Goal: Feedback & Contribution: Leave review/rating

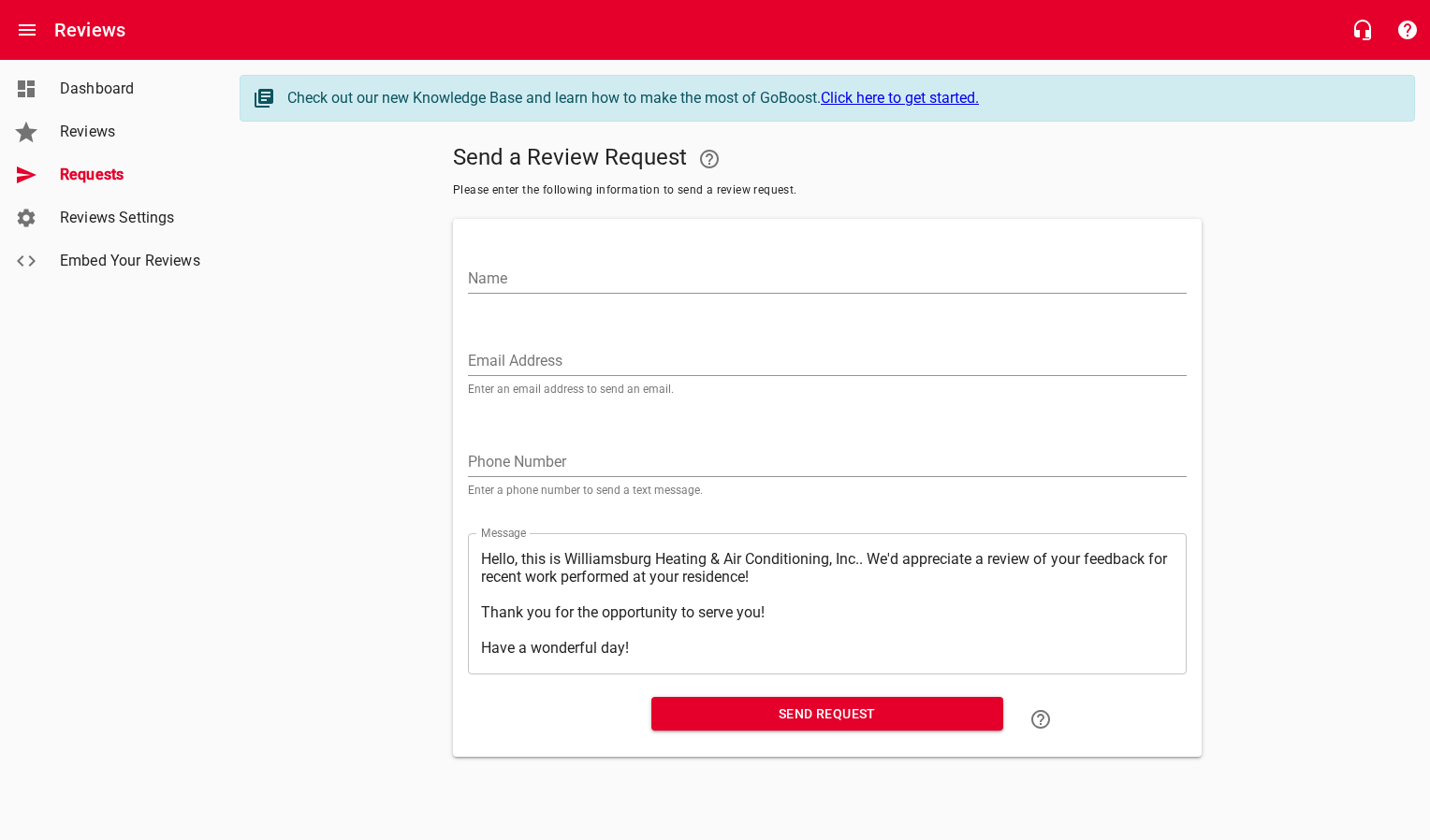
click at [517, 359] on input "Email Address" at bounding box center [827, 361] width 719 height 30
paste input "[EMAIL_ADDRESS][DOMAIN_NAME]"
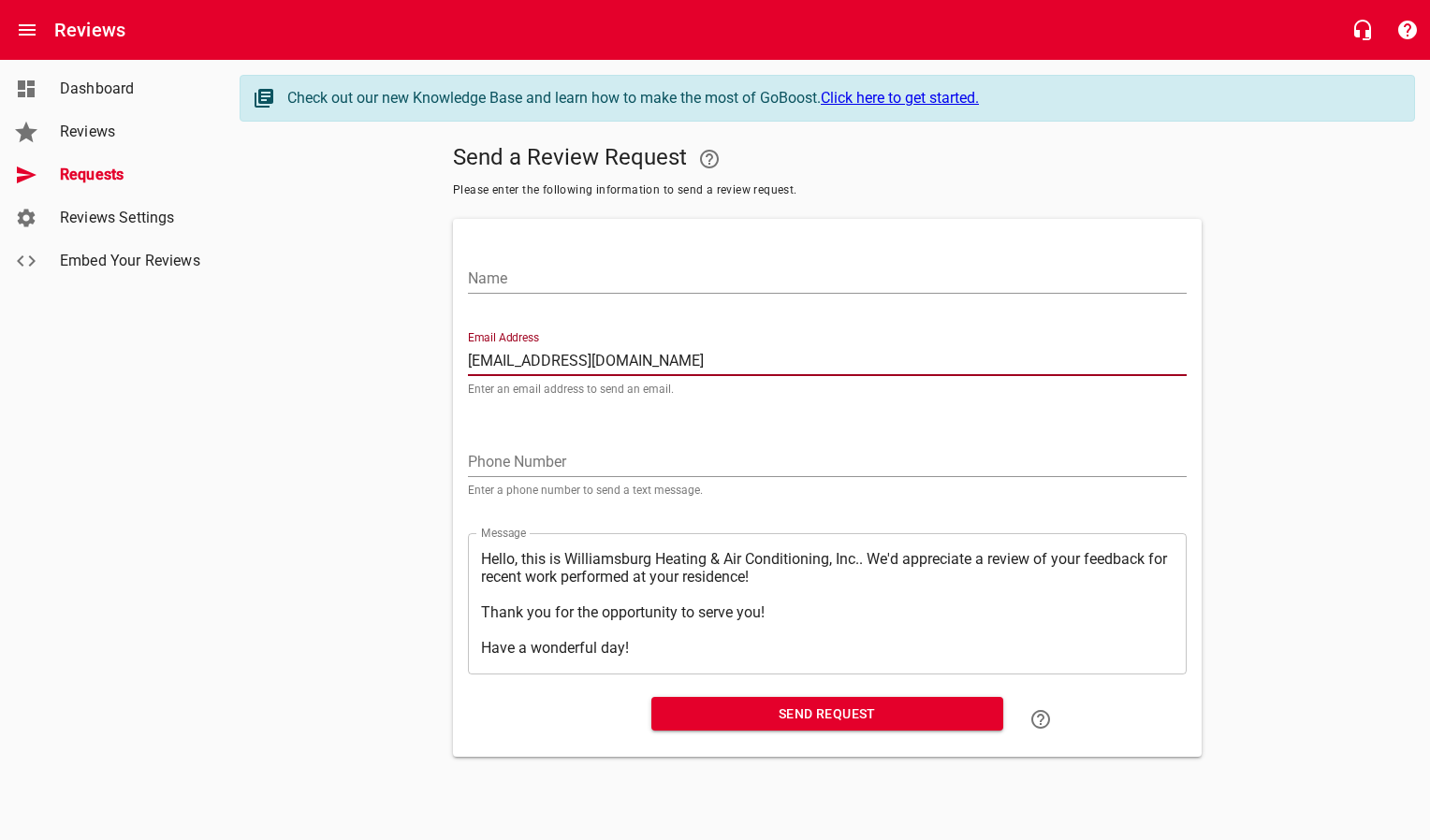
type input "[EMAIL_ADDRESS][DOMAIN_NAME]"
click at [536, 267] on input "Name" at bounding box center [827, 279] width 719 height 30
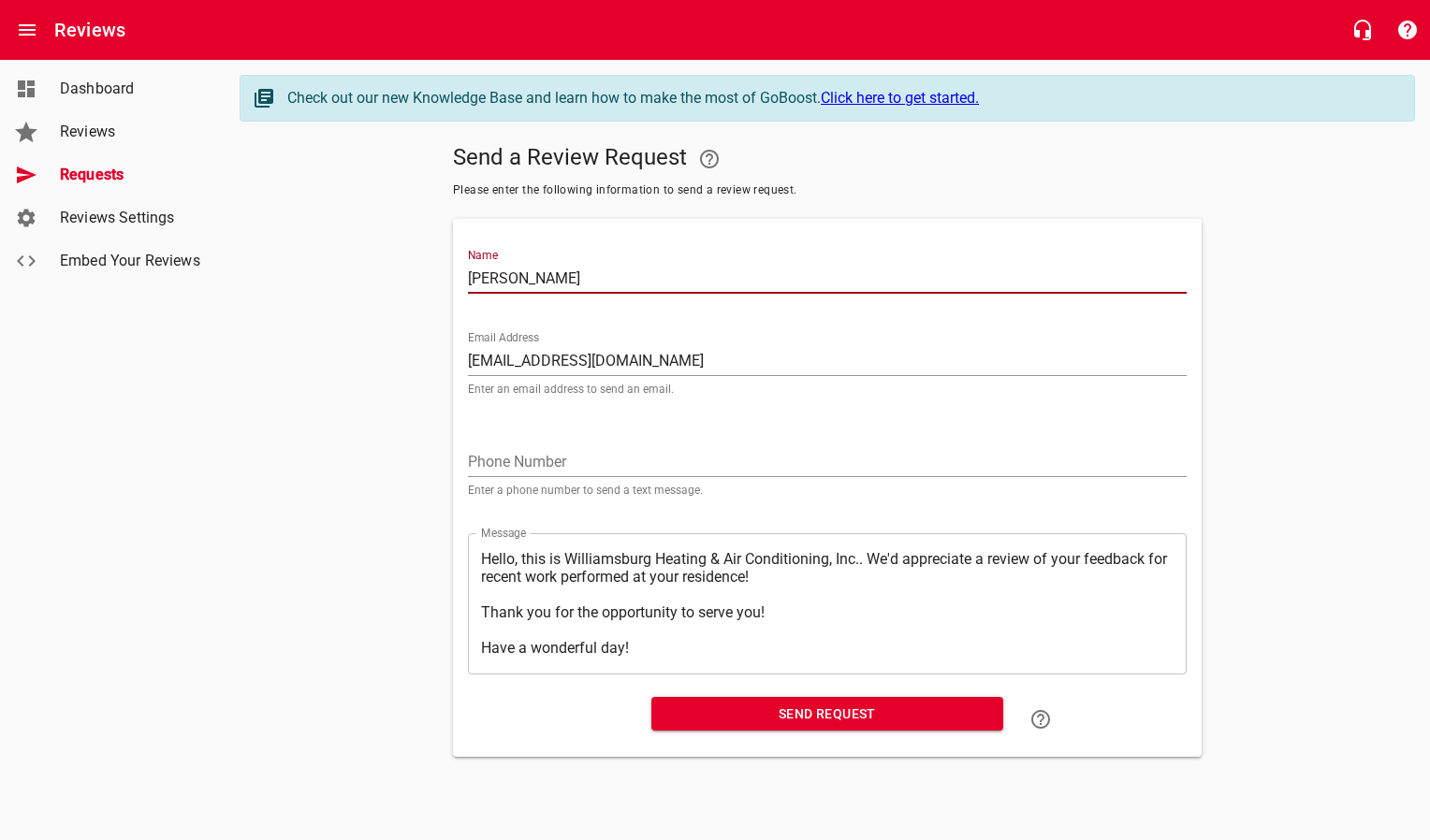
type input "[PERSON_NAME]"
click at [725, 710] on span "Send Request" at bounding box center [827, 714] width 321 height 24
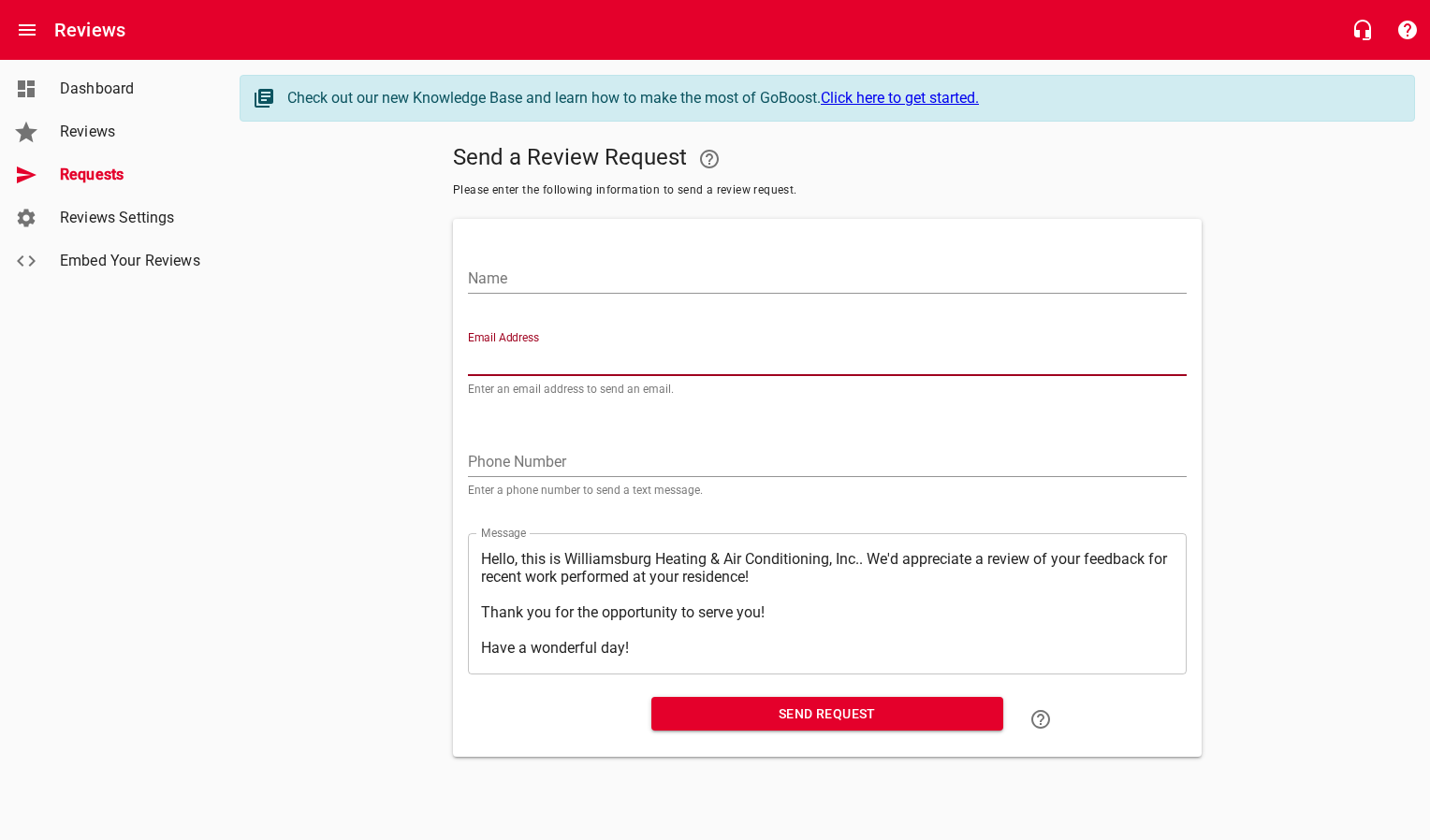
click at [542, 356] on input "Email Address" at bounding box center [827, 361] width 719 height 30
paste input "[EMAIL_ADDRESS][PERSON_NAME][DOMAIN_NAME]"
type input "[EMAIL_ADDRESS][PERSON_NAME][DOMAIN_NAME]"
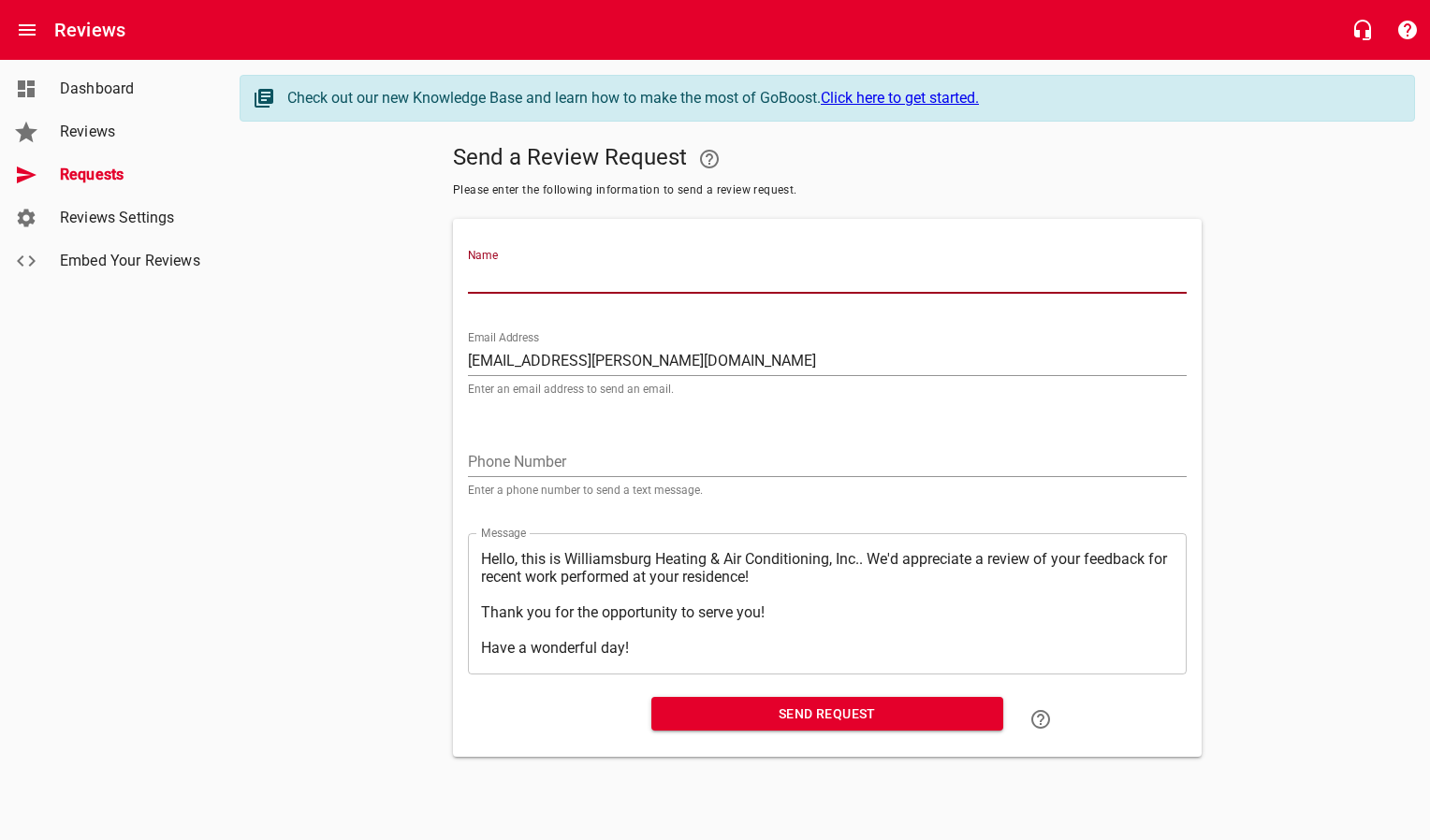
click at [537, 277] on input "Name" at bounding box center [827, 279] width 719 height 30
type input "[PERSON_NAME]"
click at [717, 715] on span "Send Request" at bounding box center [827, 714] width 321 height 24
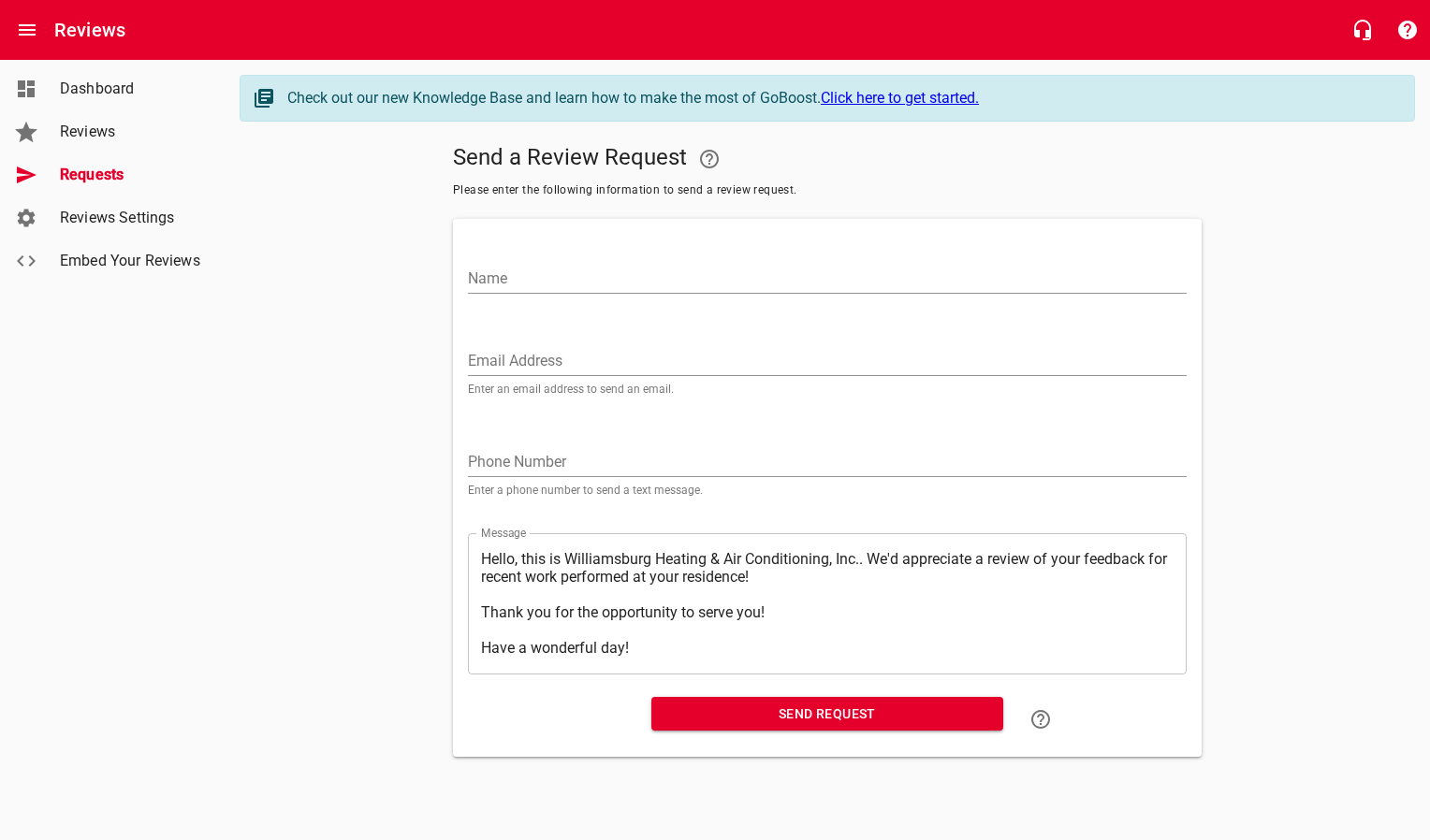
click at [524, 338] on div "Email Address Enter an email address to send an email." at bounding box center [827, 362] width 719 height 64
click at [523, 354] on input "Email Address" at bounding box center [827, 361] width 719 height 30
paste input "[EMAIL_ADDRESS][PERSON_NAME][DOMAIN_NAME]"
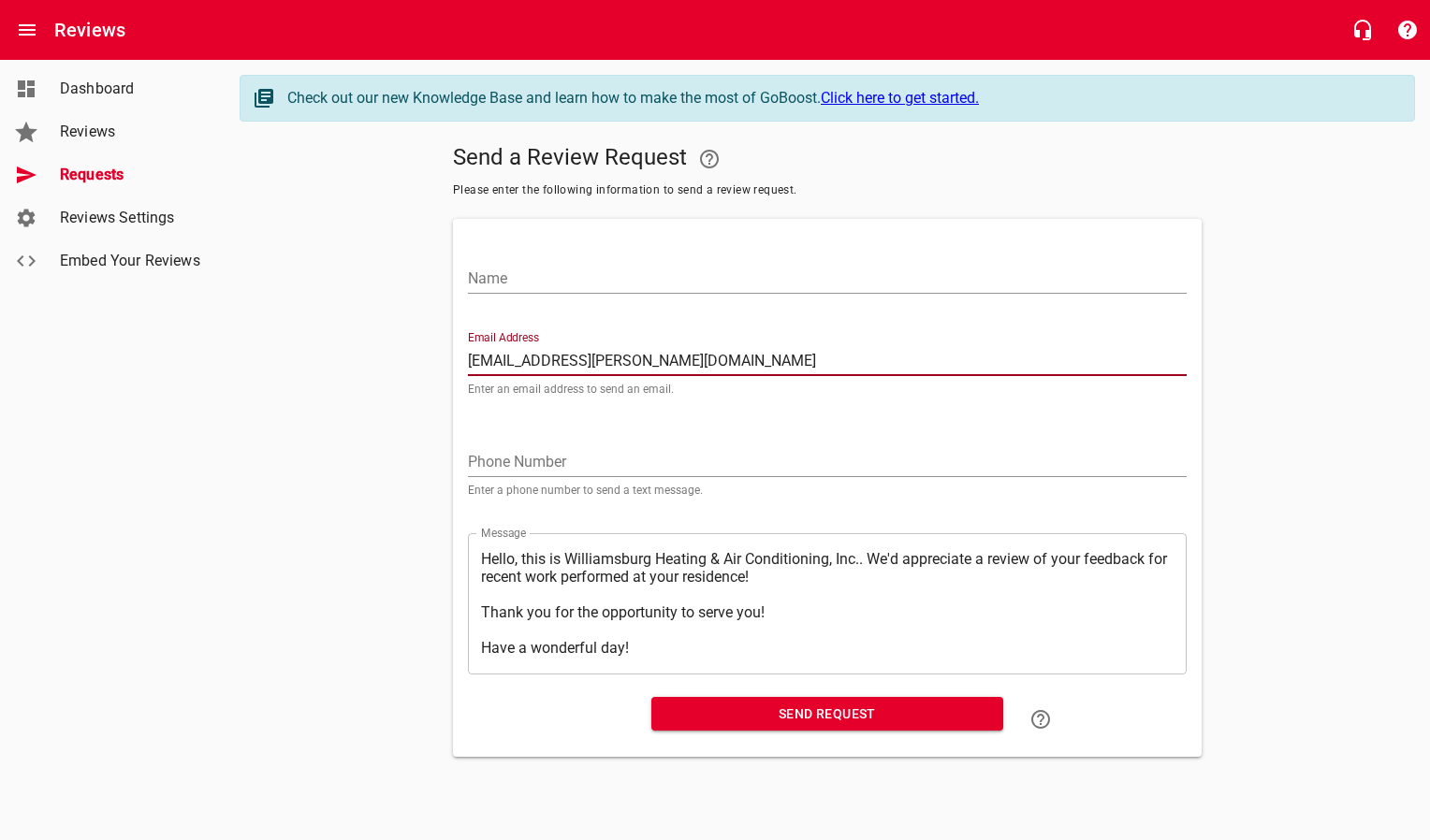
type input "[EMAIL_ADDRESS][PERSON_NAME][DOMAIN_NAME]"
click at [510, 251] on div "Name" at bounding box center [827, 271] width 719 height 45
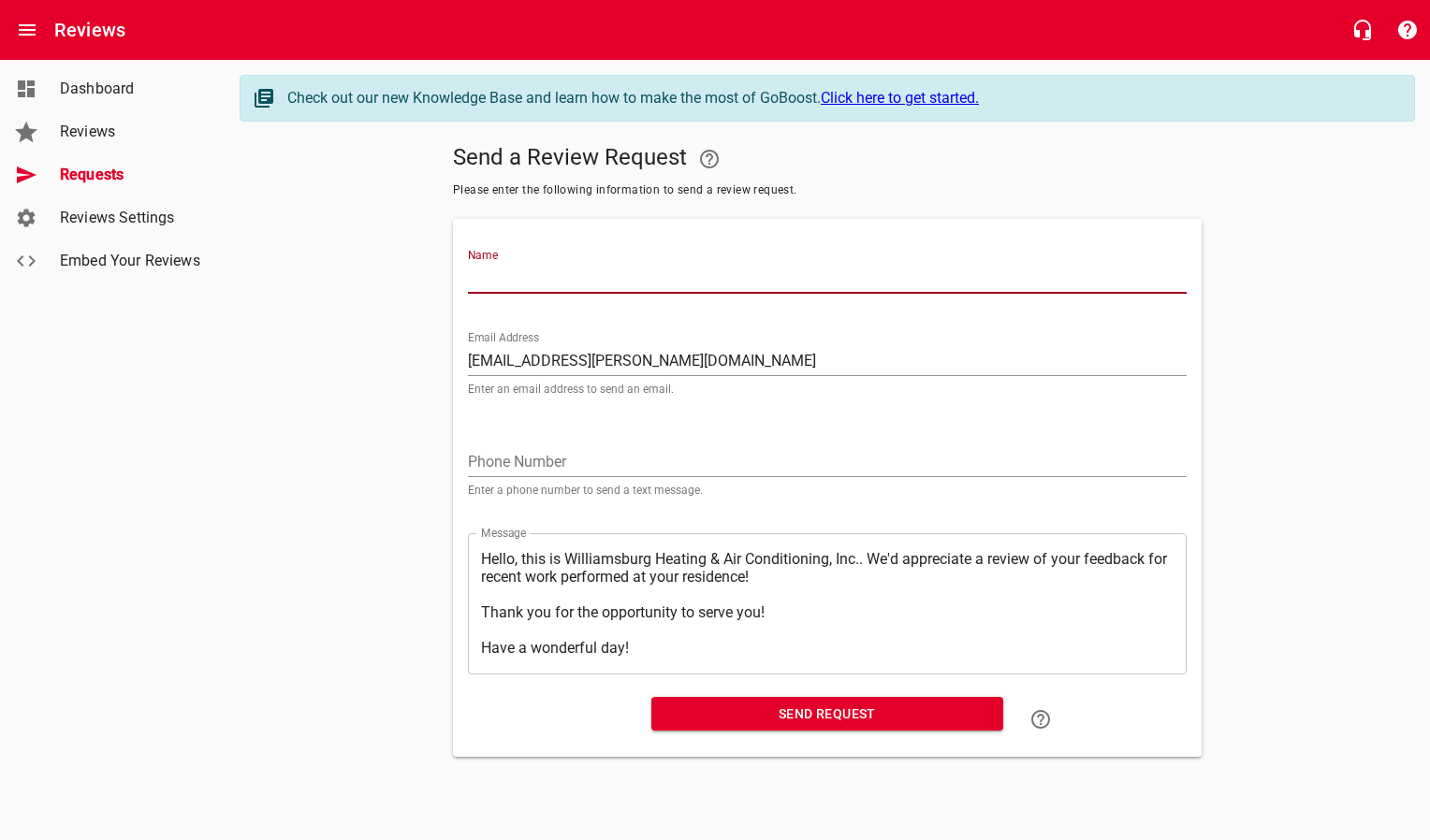
drag, startPoint x: 505, startPoint y: 278, endPoint x: 506, endPoint y: 260, distance: 18.0
click at [505, 278] on input "Name" at bounding box center [827, 279] width 719 height 30
type input "[PERSON_NAME]"
click at [779, 706] on span "Send Request" at bounding box center [827, 714] width 321 height 24
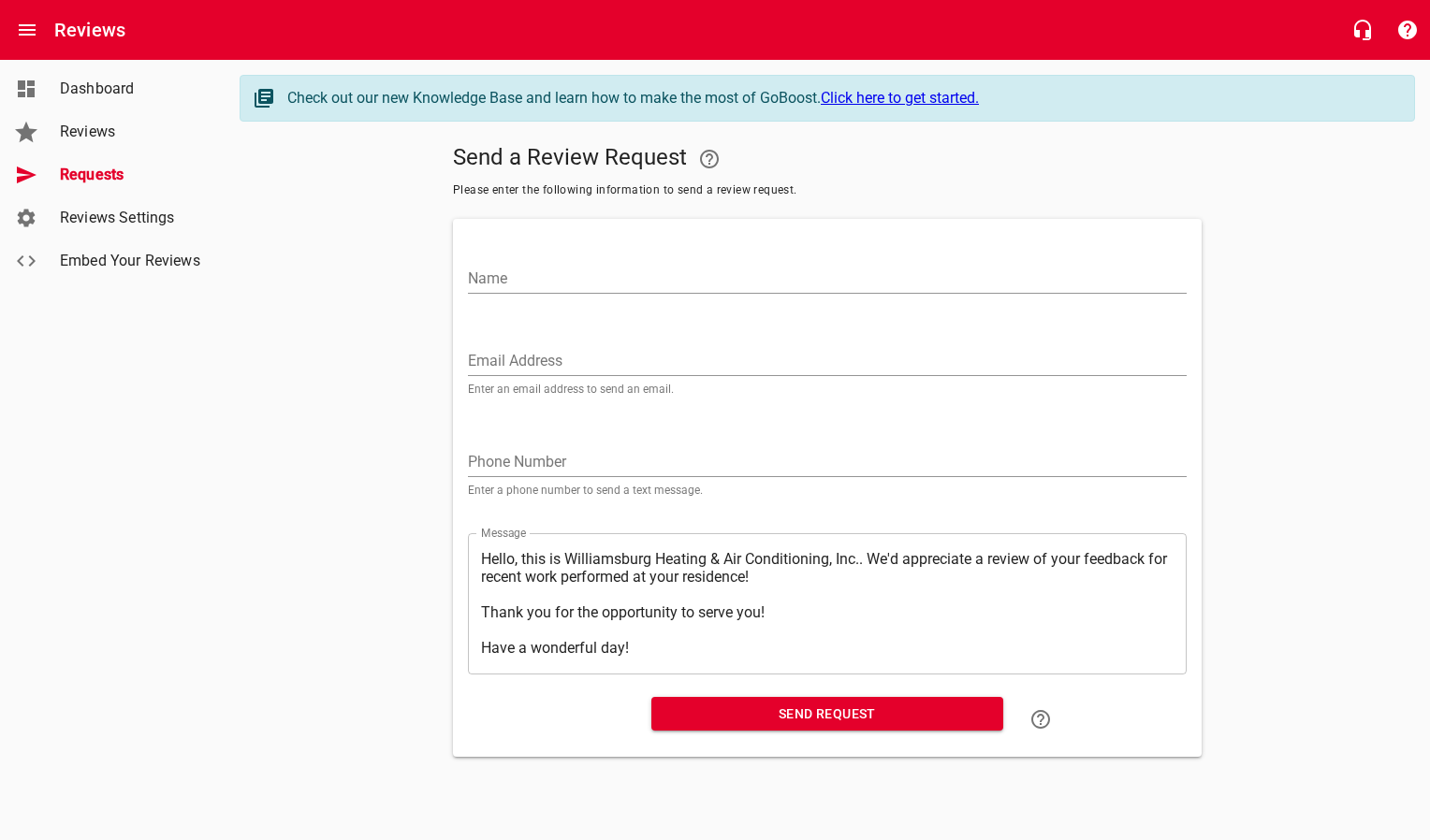
click at [509, 360] on input "Email Address" at bounding box center [827, 361] width 719 height 30
paste input "[EMAIL_ADDRESS][DOMAIN_NAME]"
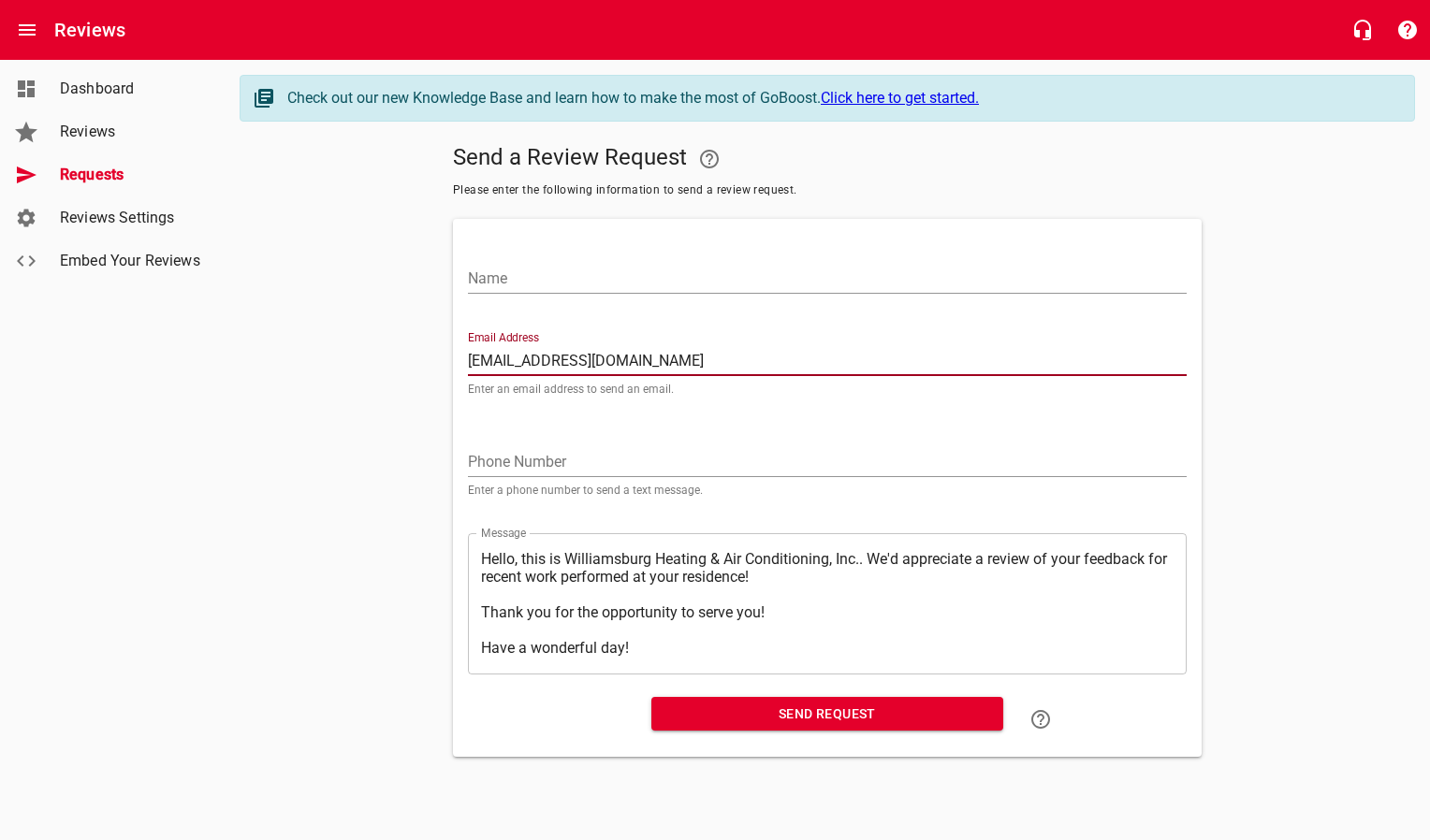
type input "[EMAIL_ADDRESS][DOMAIN_NAME]"
click at [547, 283] on input "Name" at bounding box center [827, 279] width 719 height 30
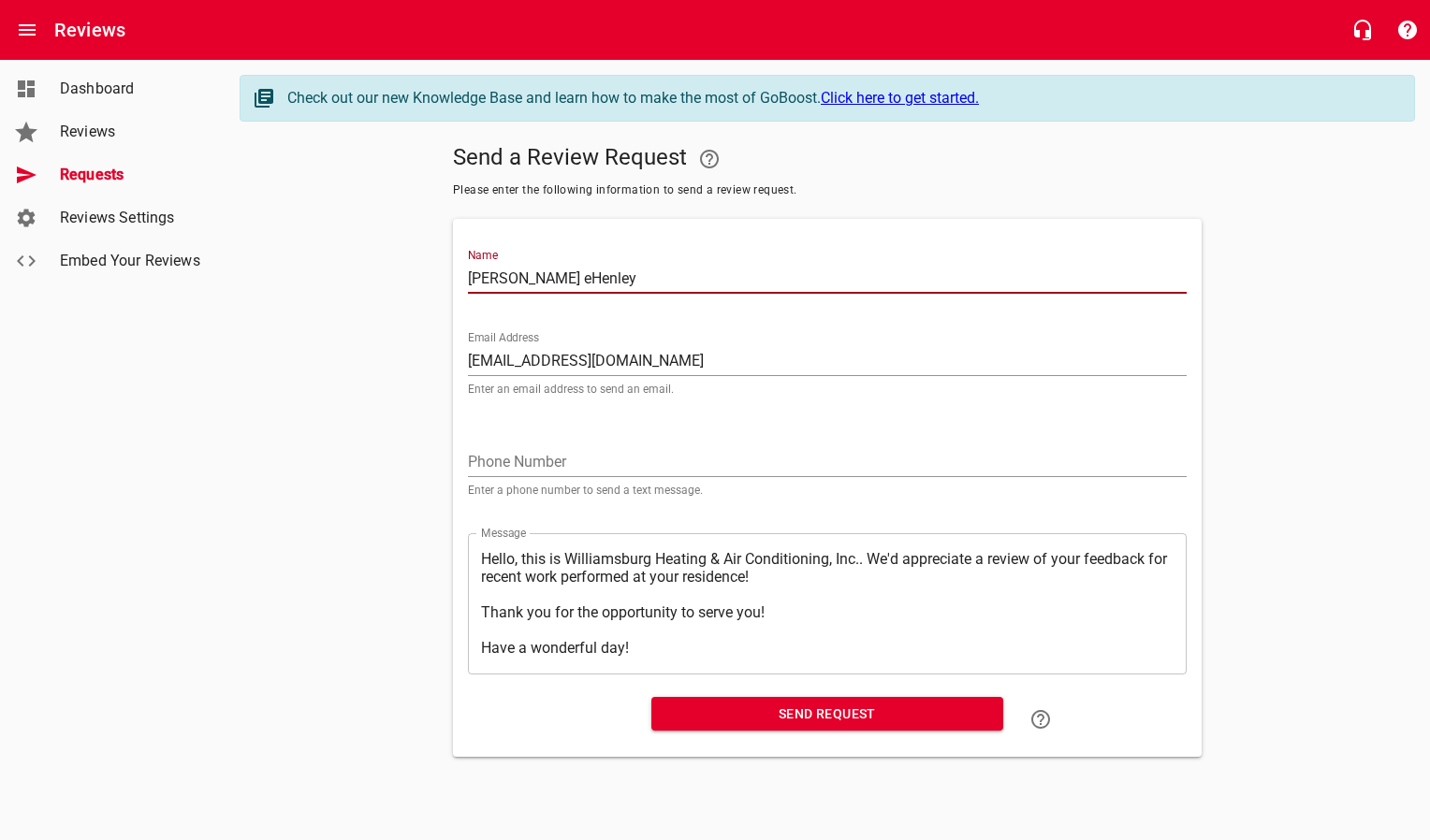
drag, startPoint x: 624, startPoint y: 283, endPoint x: 320, endPoint y: 284, distance: 304.0
click at [320, 284] on div "Send a Review Request Please enter the following information to send a review r…" at bounding box center [828, 447] width 1176 height 620
type input "[PERSON_NAME]"
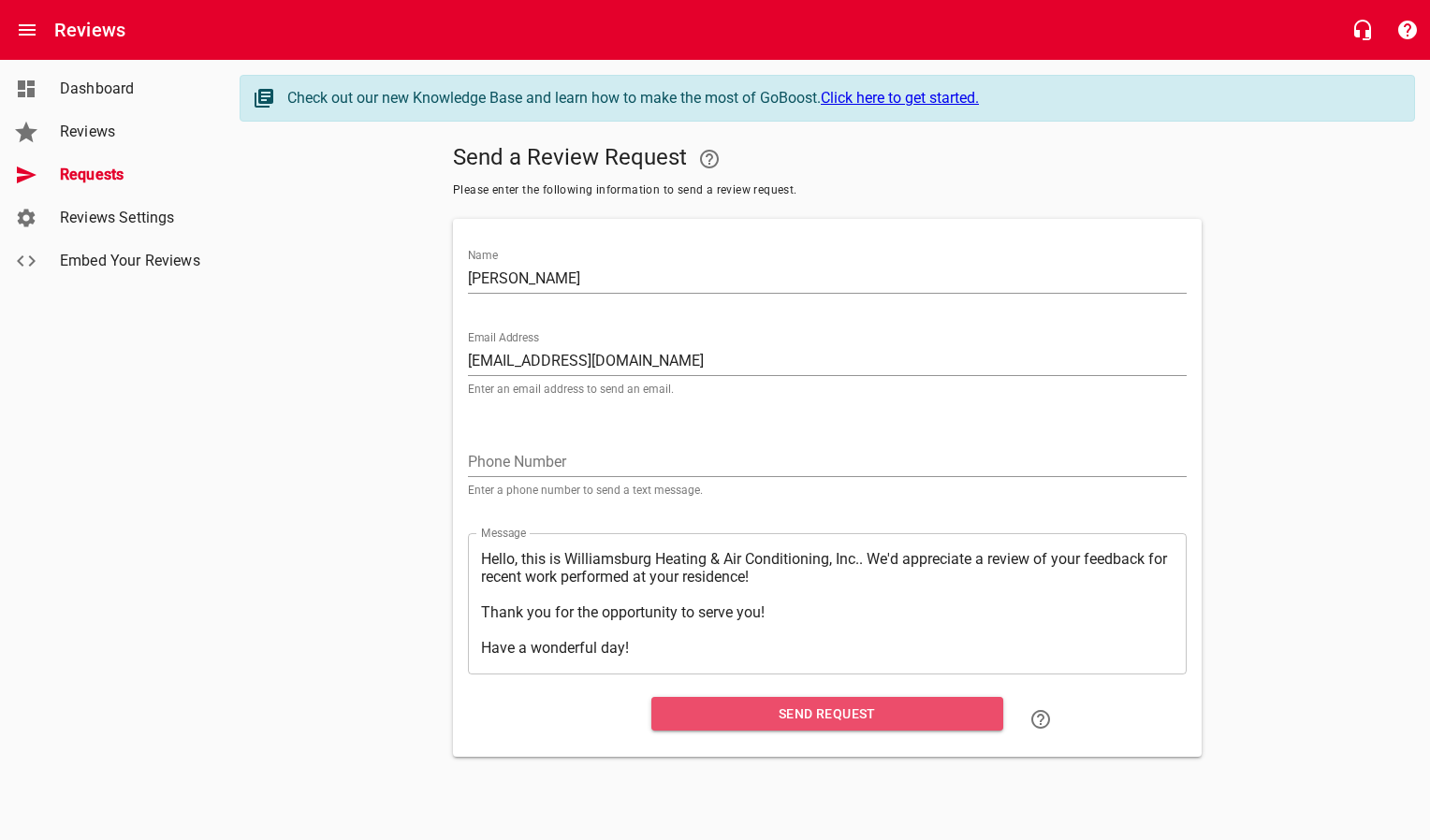
click at [880, 711] on span "Send Request" at bounding box center [827, 714] width 321 height 24
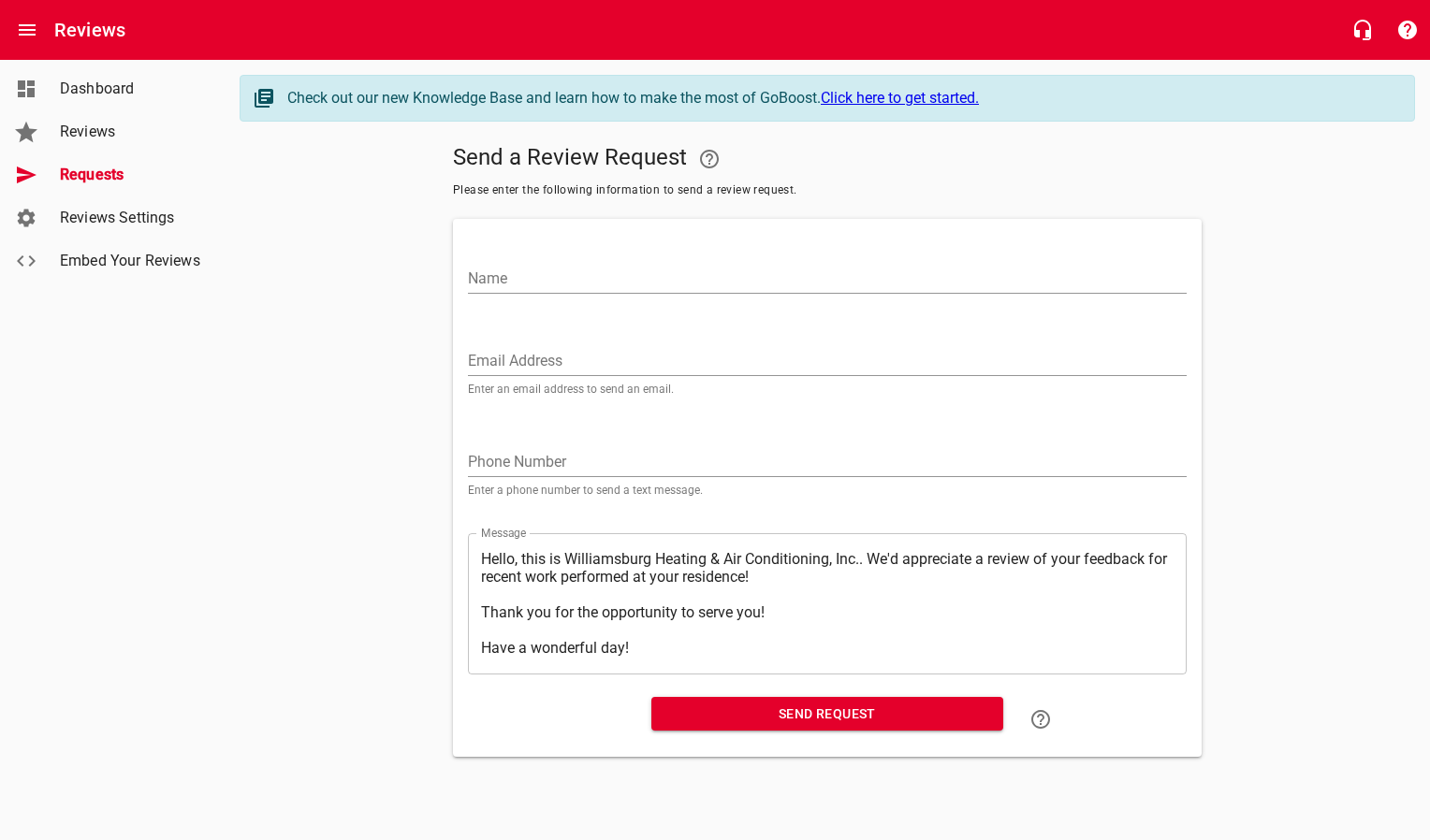
click at [583, 354] on input "Email Address" at bounding box center [827, 361] width 719 height 30
paste input "[EMAIL_ADDRESS][DOMAIN_NAME]"
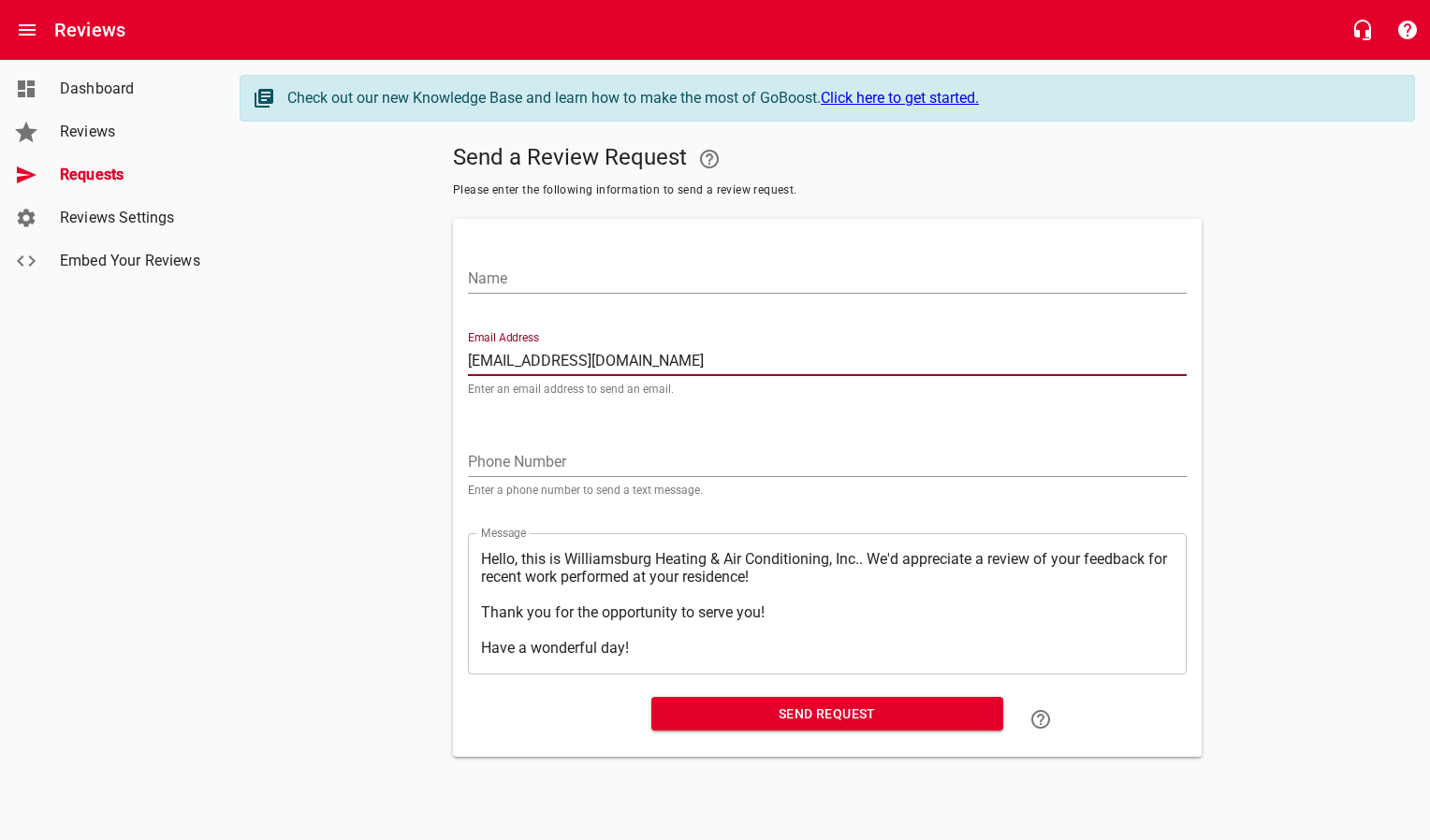
type input "[EMAIL_ADDRESS][DOMAIN_NAME]"
click at [564, 261] on div "Name" at bounding box center [827, 271] width 719 height 45
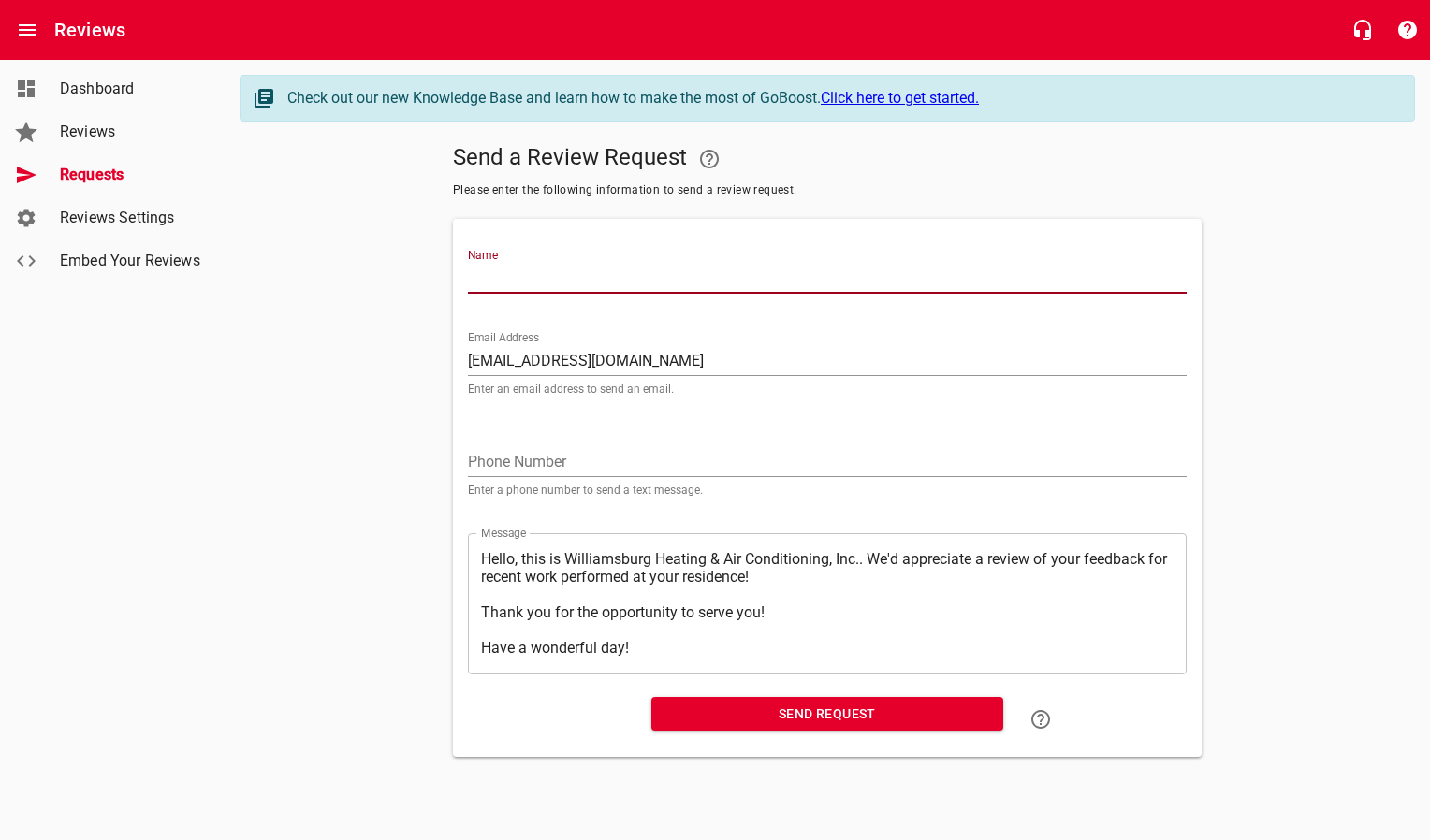
click at [560, 281] on input "Name" at bounding box center [827, 279] width 719 height 30
type input "[PERSON_NAME]"
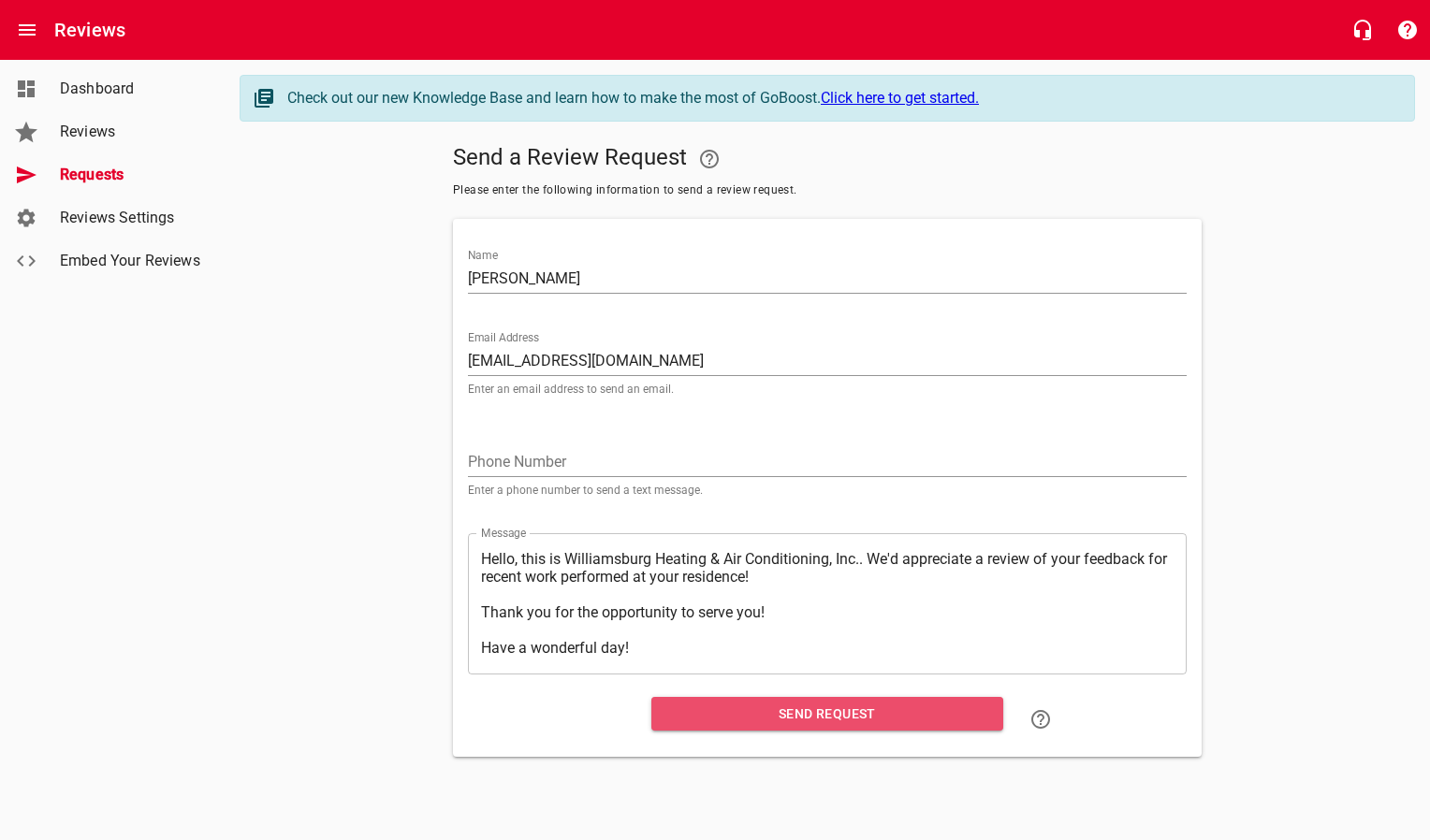
click at [751, 725] on span "Send Request" at bounding box center [827, 714] width 321 height 24
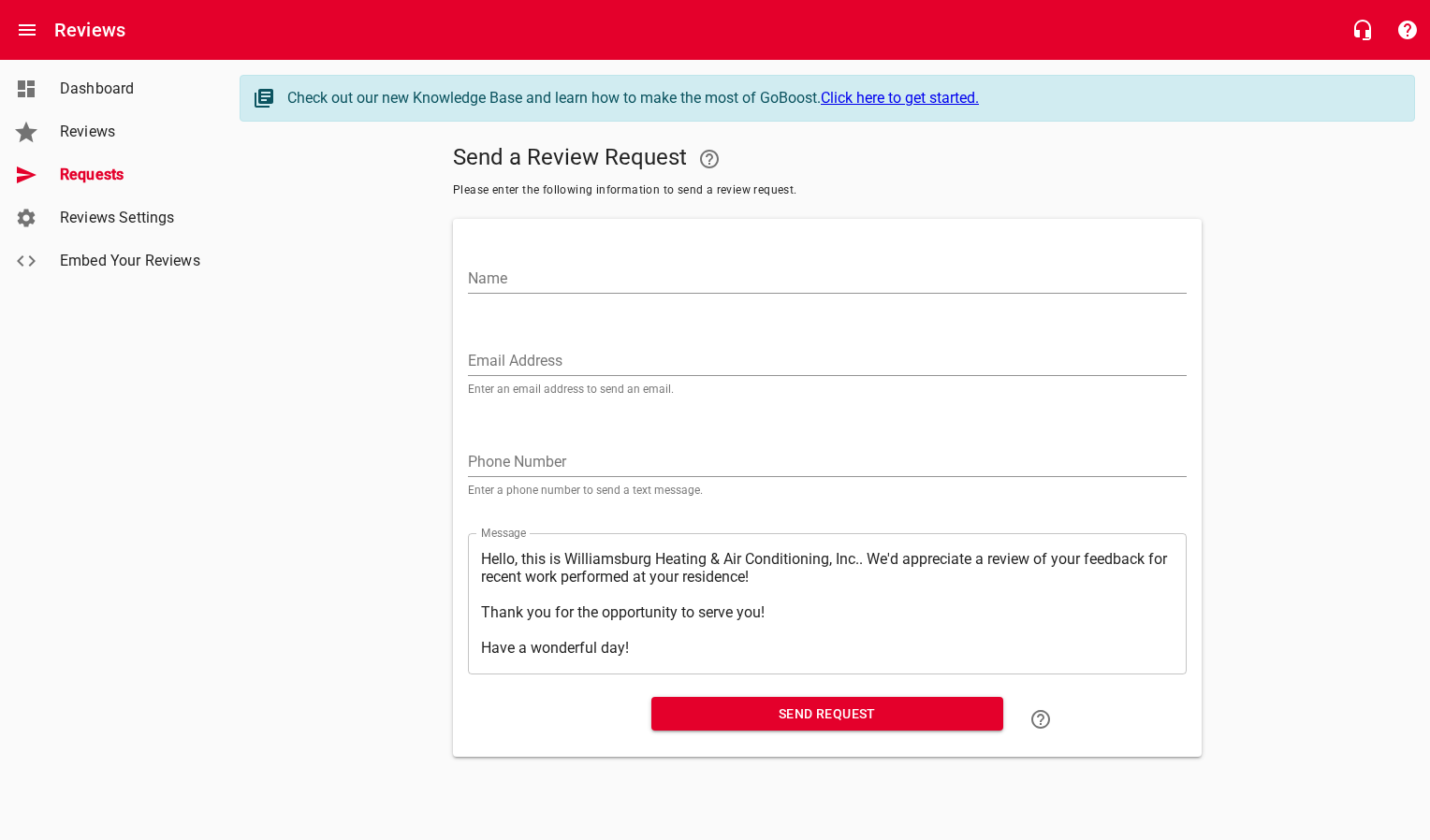
click at [710, 358] on input "Email Address" at bounding box center [827, 361] width 719 height 30
paste input "[EMAIL_ADDRESS][DOMAIN_NAME]"
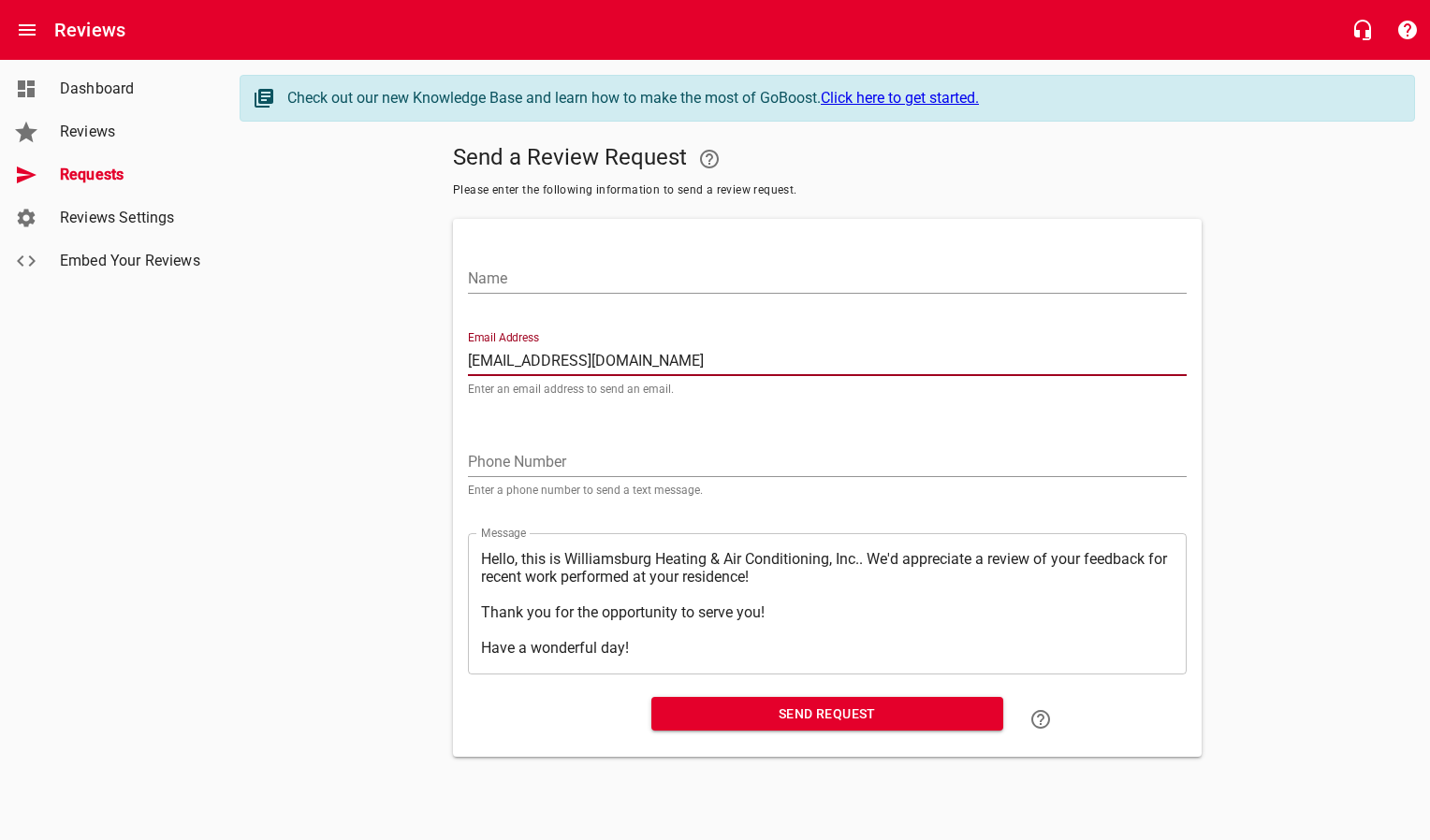
type input "[EMAIL_ADDRESS][DOMAIN_NAME]"
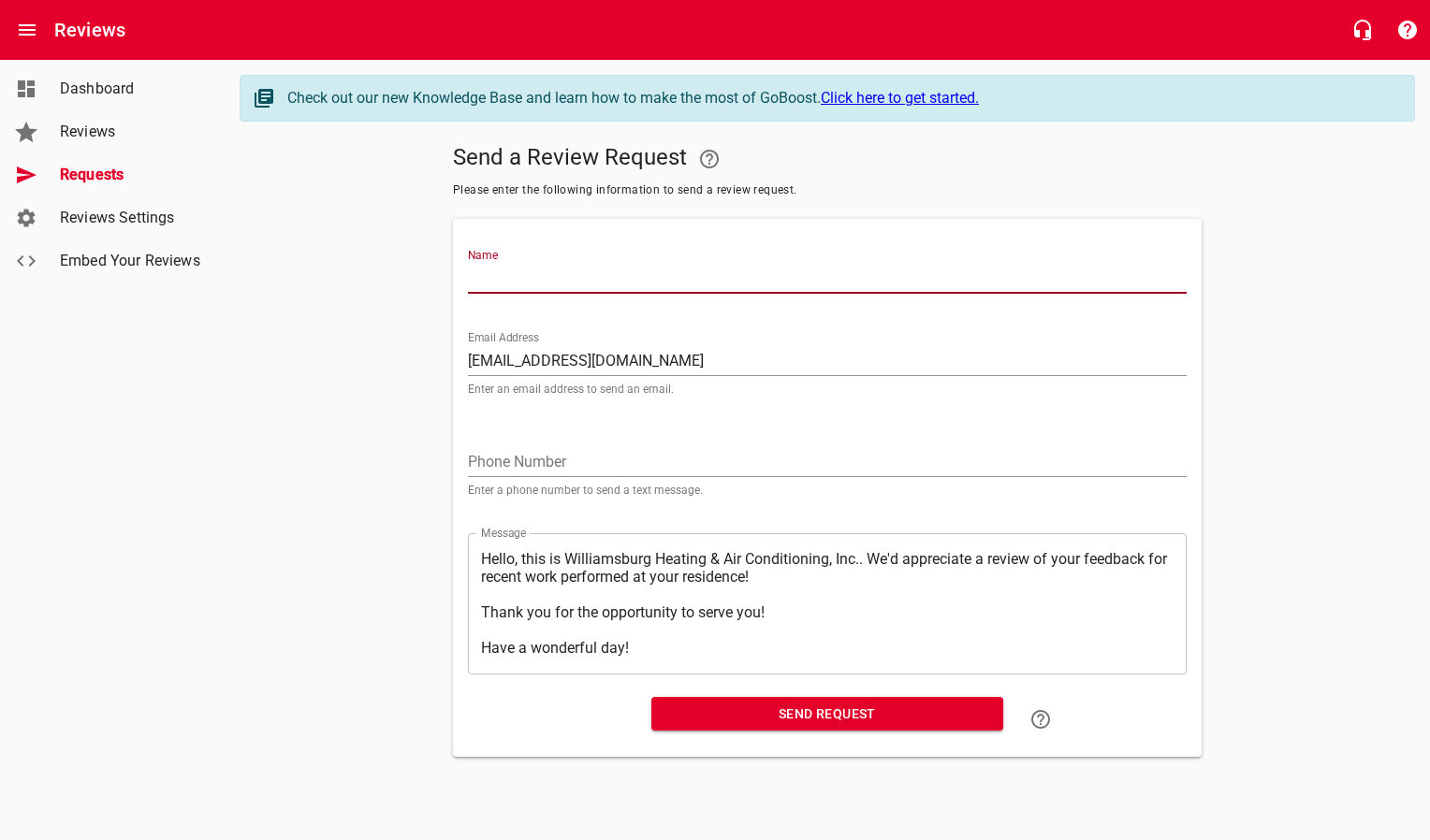
click at [695, 270] on input "Name" at bounding box center [827, 279] width 719 height 30
type input "[PERSON_NAME]"
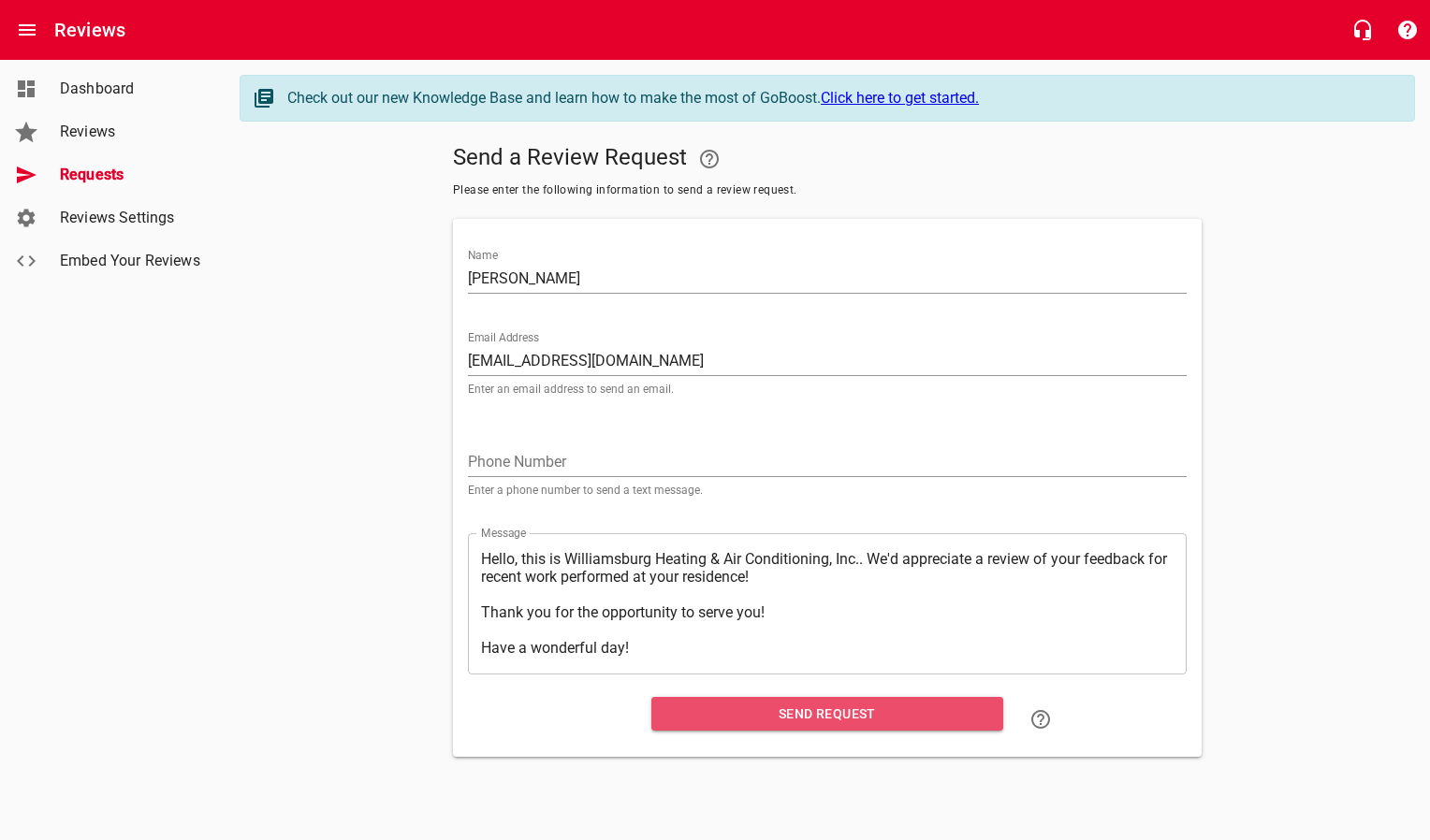
click at [716, 725] on span "Send Request" at bounding box center [827, 714] width 321 height 24
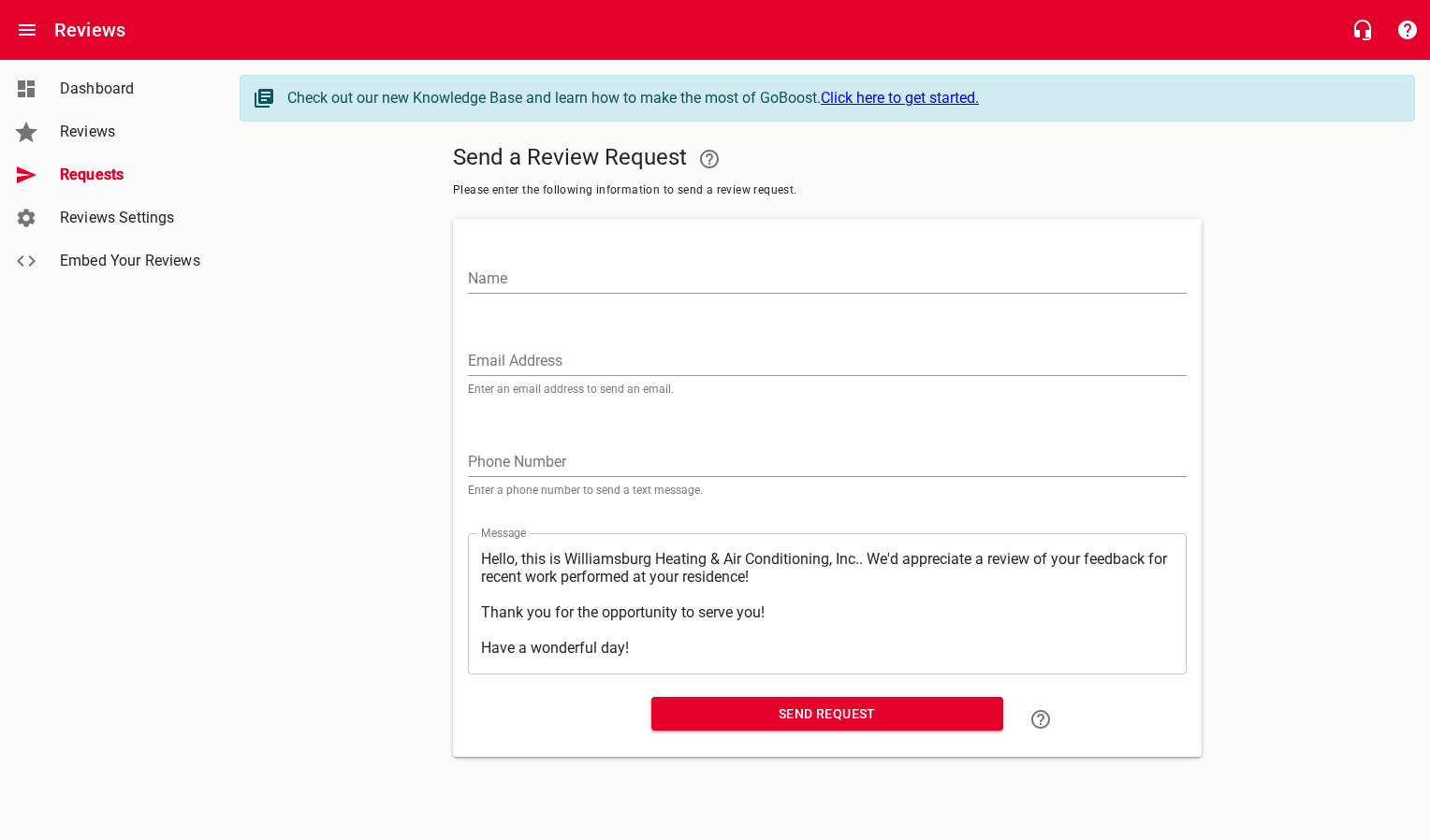
click at [627, 346] on input "Email Address" at bounding box center [827, 361] width 719 height 30
paste input "[EMAIL_ADDRESS][DOMAIN_NAME]"
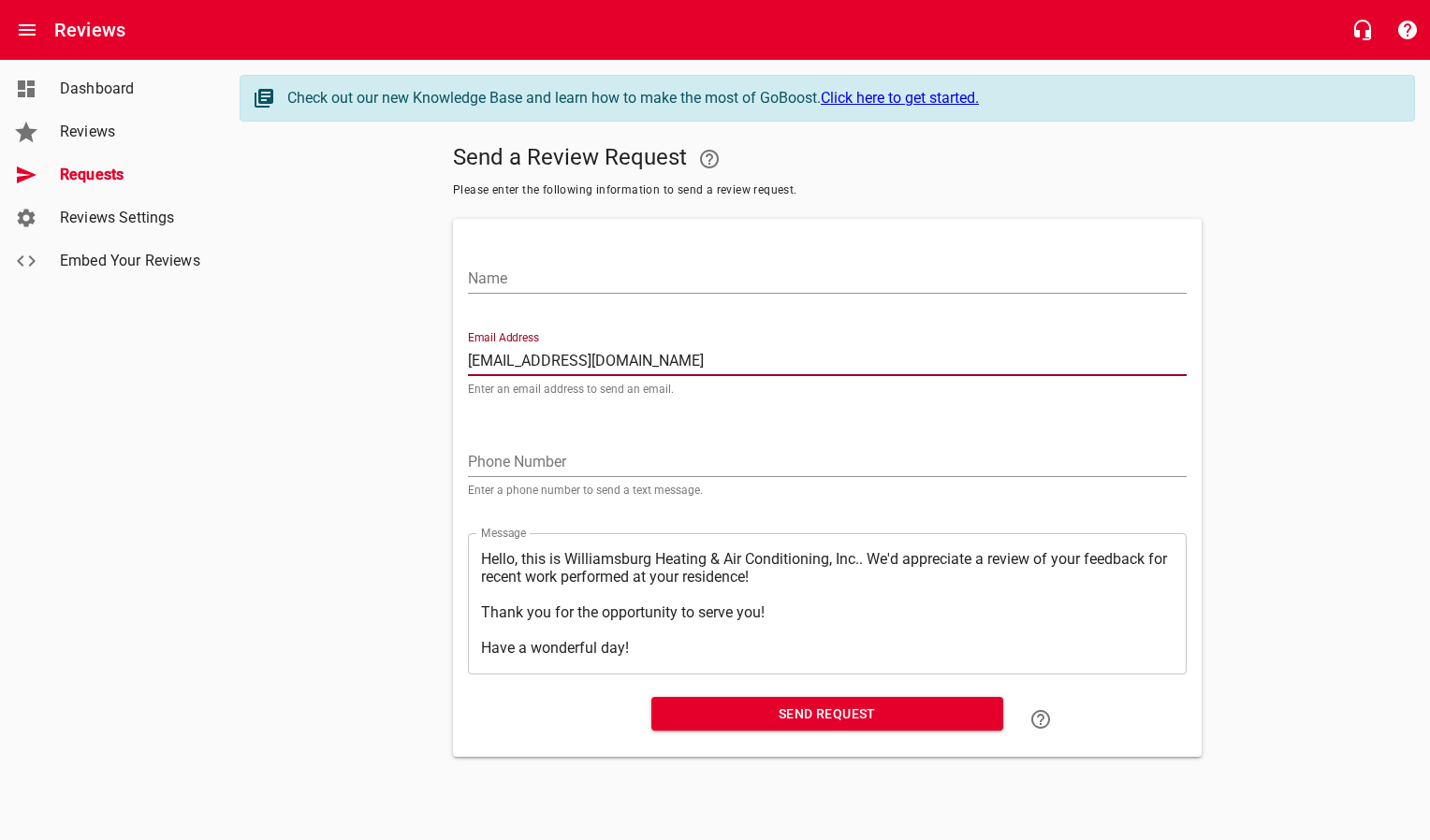
type input "[EMAIL_ADDRESS][DOMAIN_NAME]"
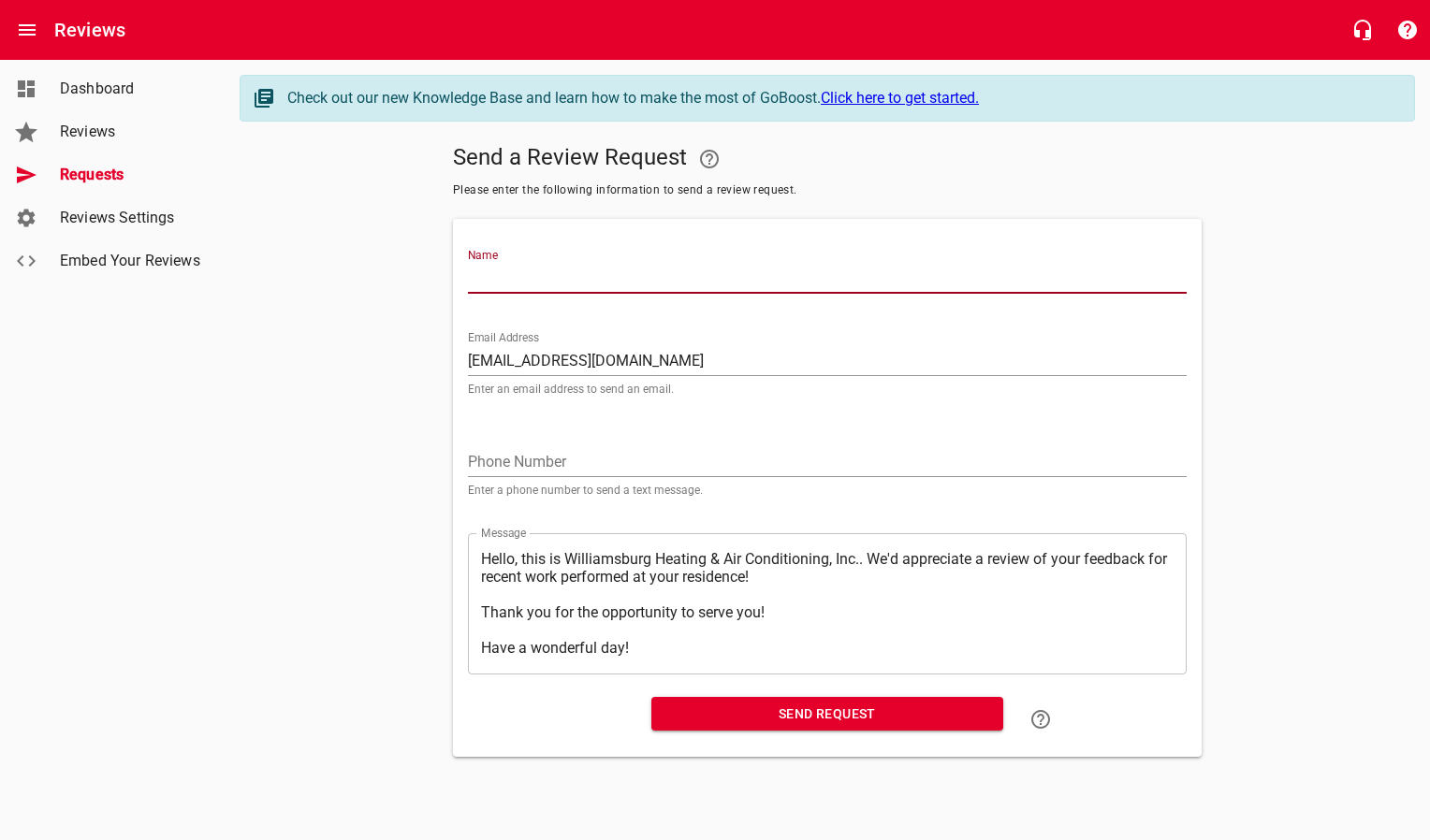
click at [579, 266] on input "Name" at bounding box center [827, 279] width 719 height 30
type input "[PERSON_NAME]"
click at [758, 709] on span "Send Request" at bounding box center [827, 714] width 321 height 24
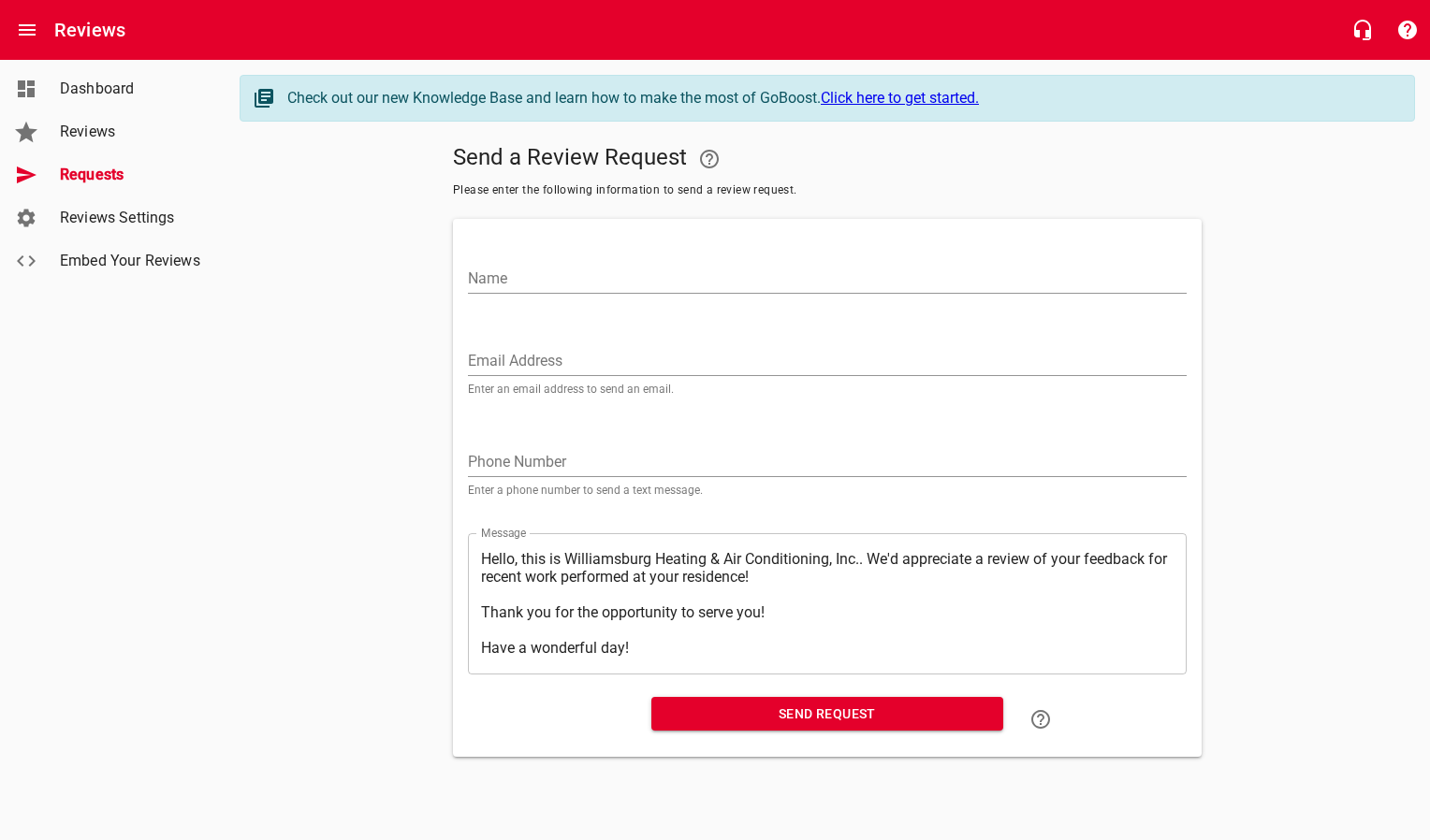
click at [589, 352] on input "Email Address" at bounding box center [827, 361] width 719 height 30
paste input "[PERSON_NAME][EMAIL_ADDRESS][DOMAIN_NAME]"
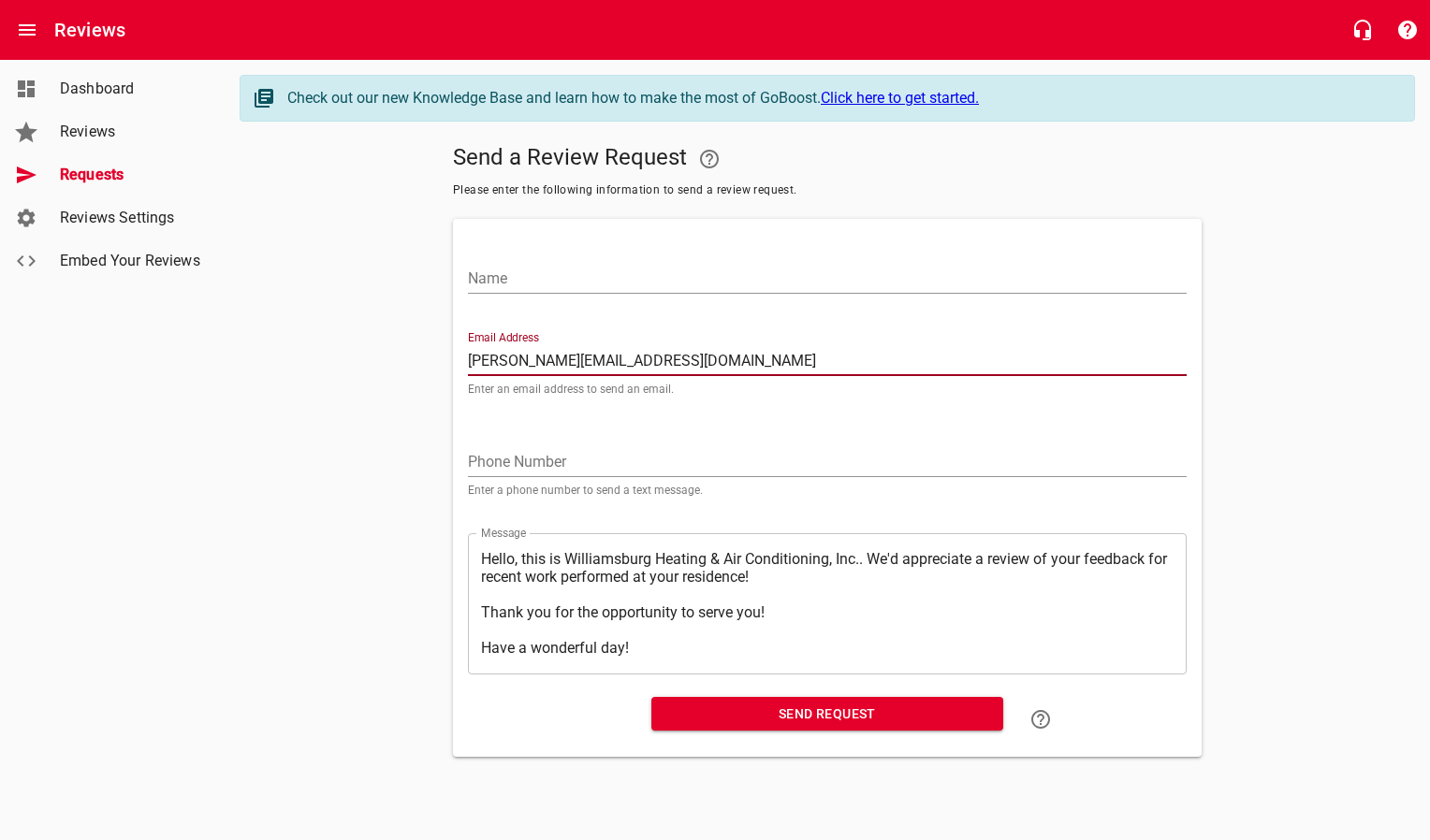
type input "[PERSON_NAME][EMAIL_ADDRESS][DOMAIN_NAME]"
click at [607, 283] on input "Name" at bounding box center [827, 279] width 719 height 30
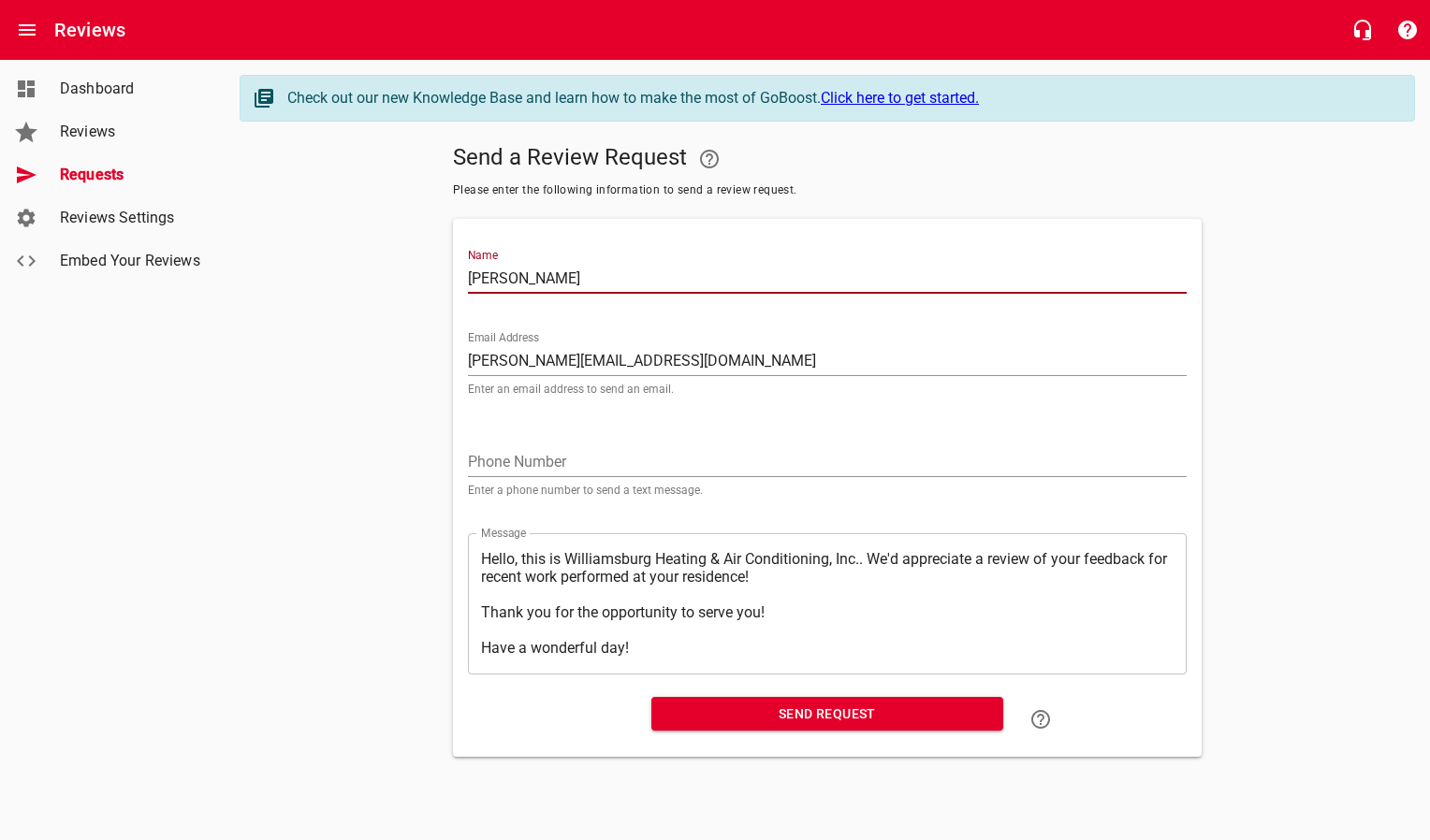
type input "[PERSON_NAME]"
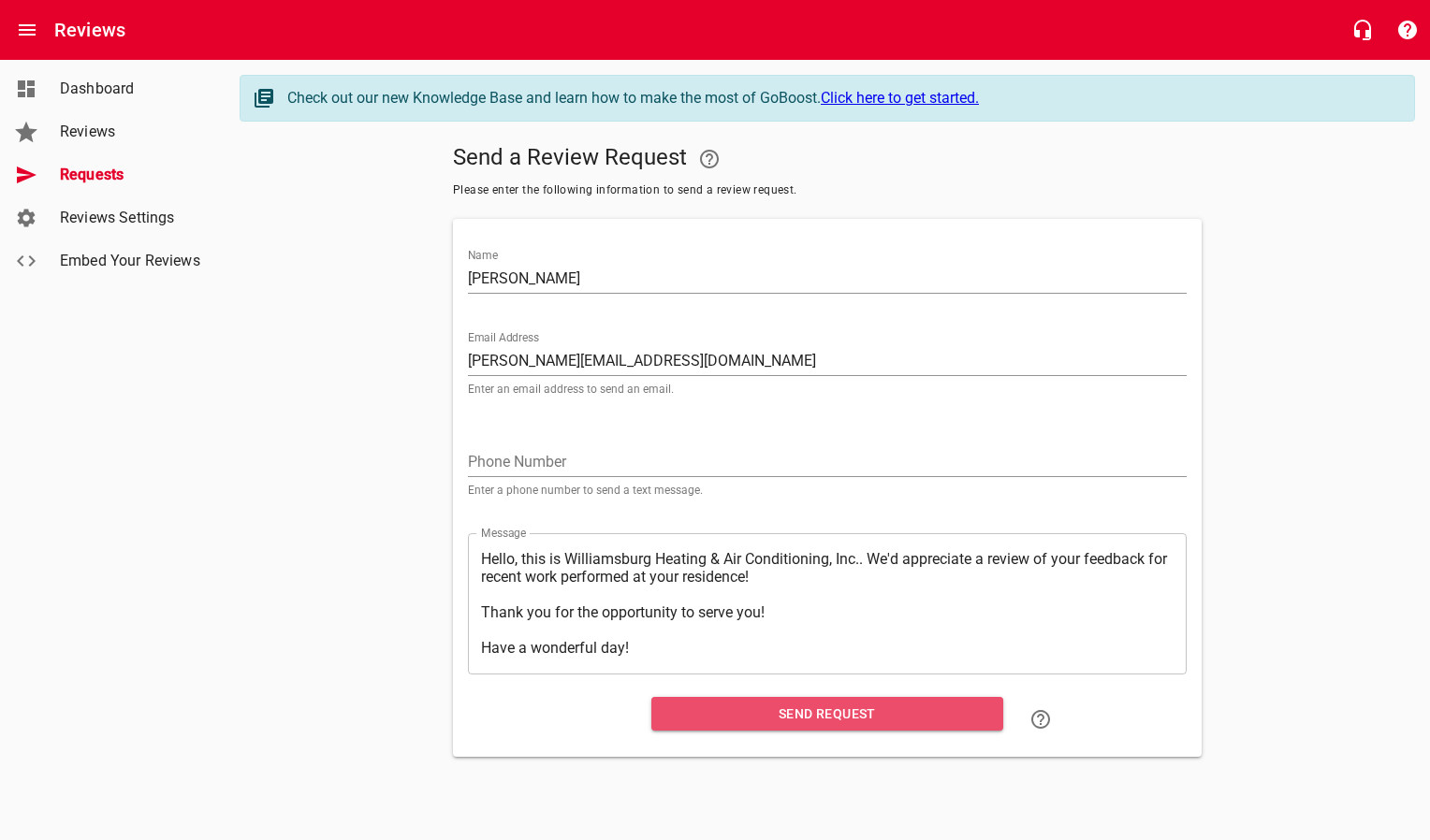
click at [694, 723] on span "Send Request" at bounding box center [827, 714] width 321 height 24
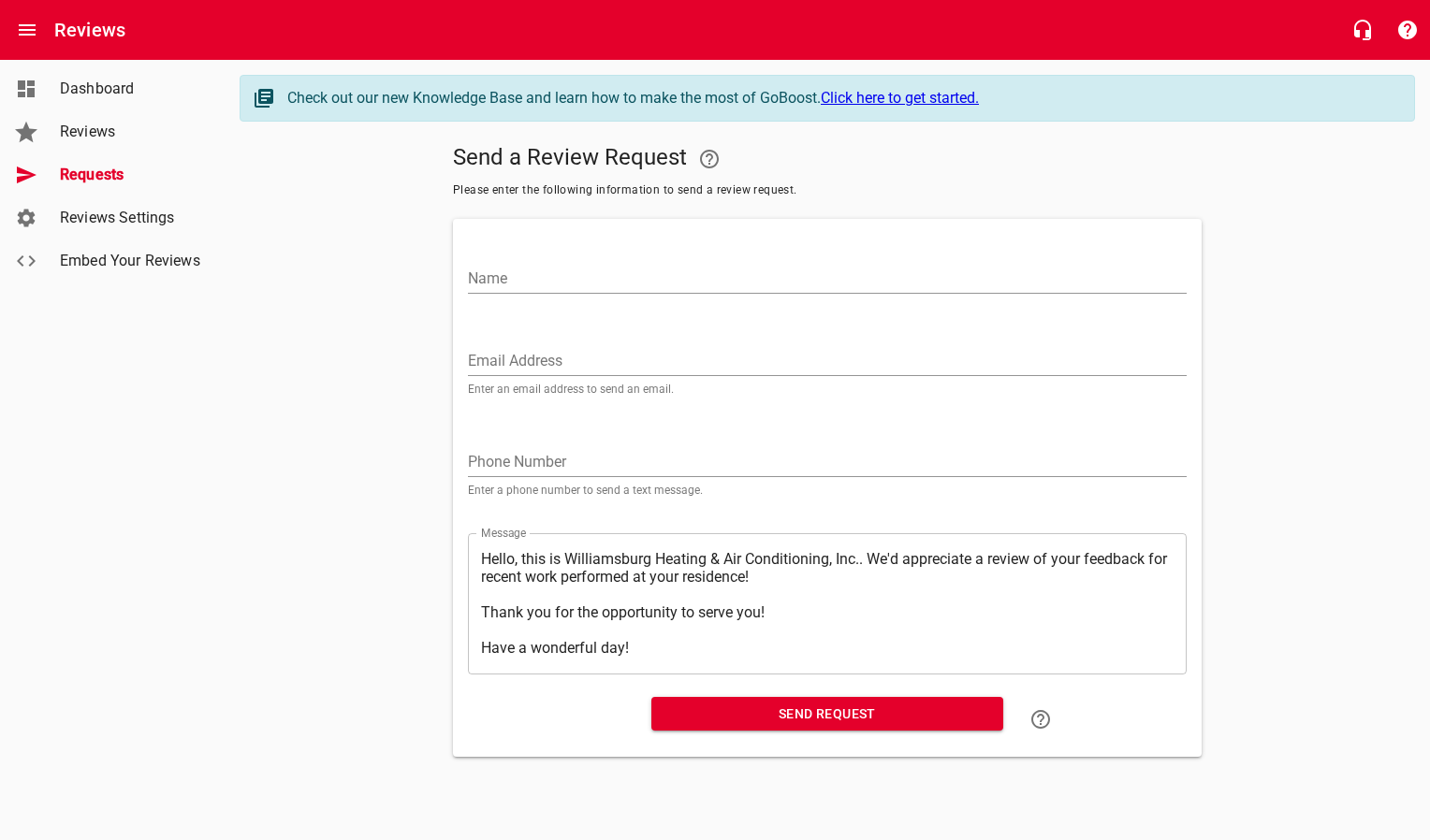
click at [564, 360] on input "Email Address" at bounding box center [827, 361] width 719 height 30
paste input "[EMAIL_ADDRESS][PERSON_NAME][DOMAIN_NAME]"
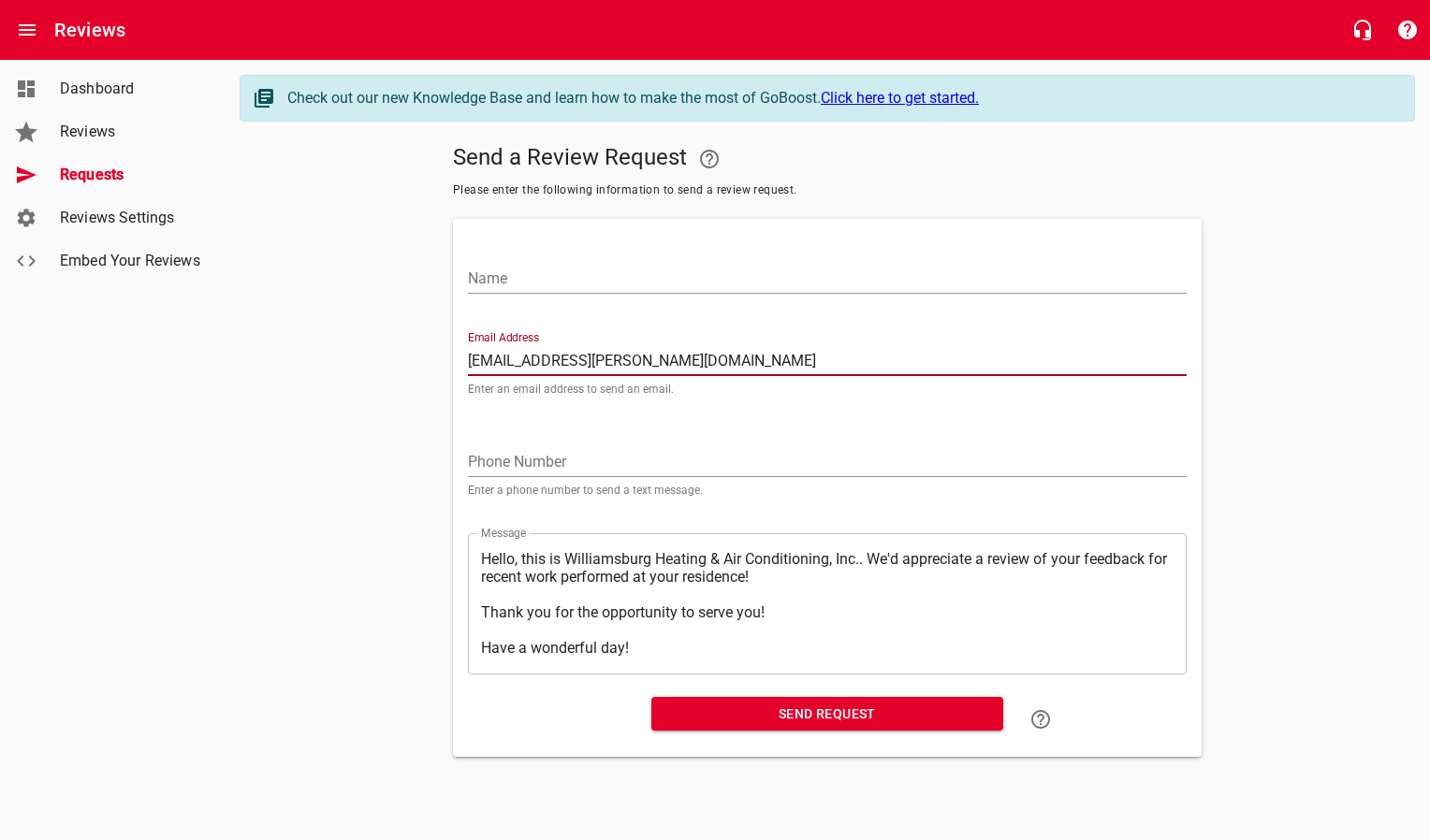
type input "[EMAIL_ADDRESS][PERSON_NAME][DOMAIN_NAME]"
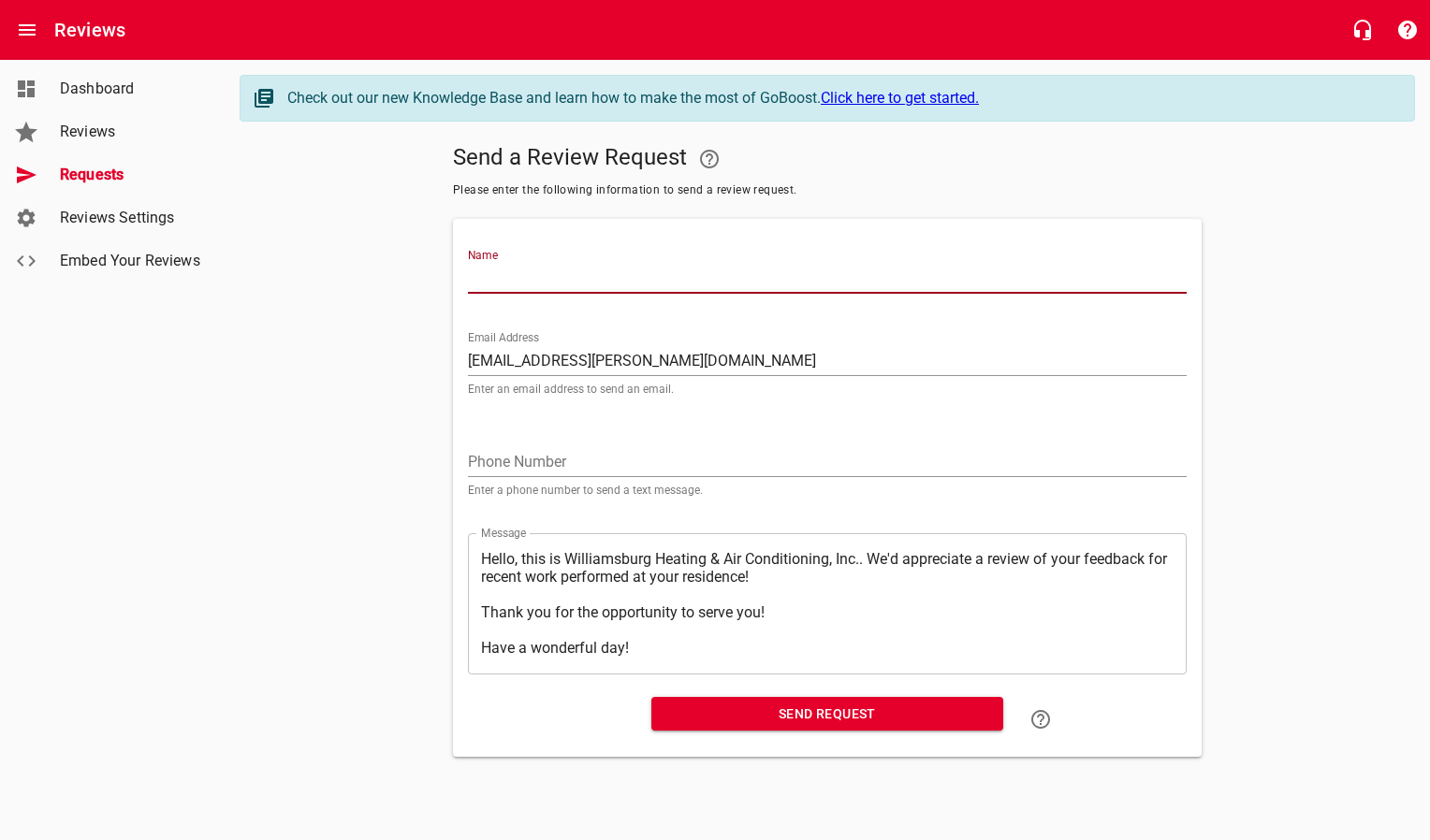
click at [555, 269] on input "Name" at bounding box center [827, 279] width 719 height 30
type input "[PERSON_NAME]"
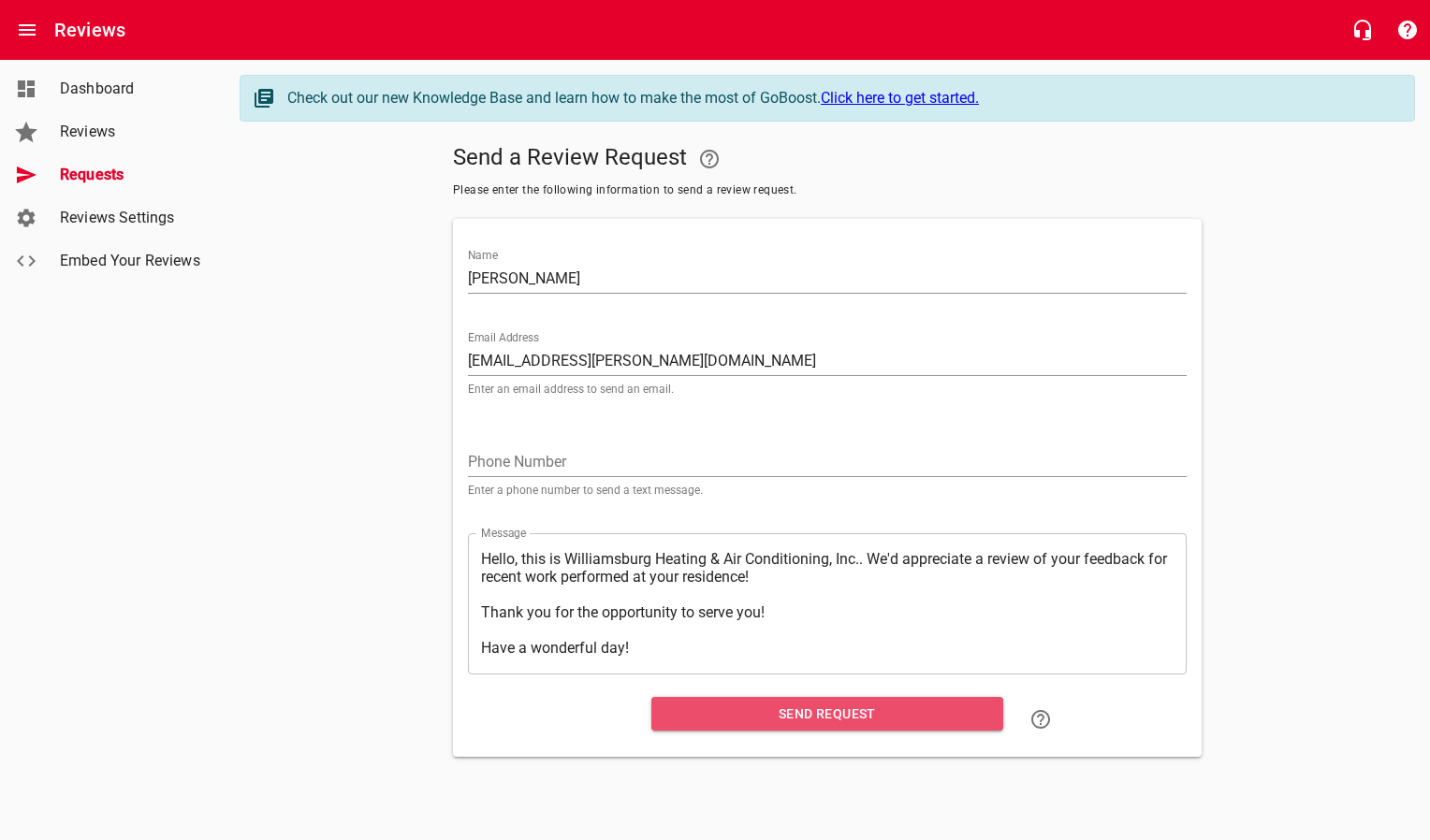
click at [688, 719] on span "Send Request" at bounding box center [827, 714] width 321 height 24
